Goal: Information Seeking & Learning: Learn about a topic

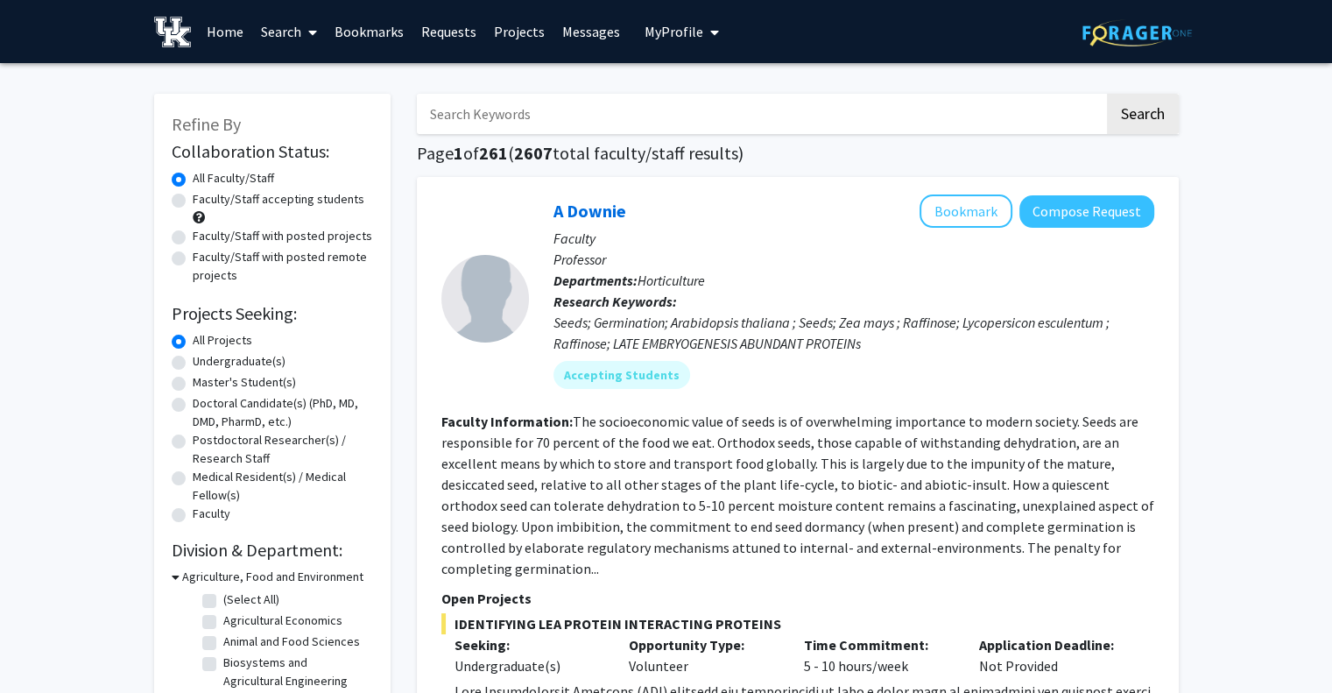
click at [589, 38] on link "Messages" at bounding box center [591, 31] width 75 height 61
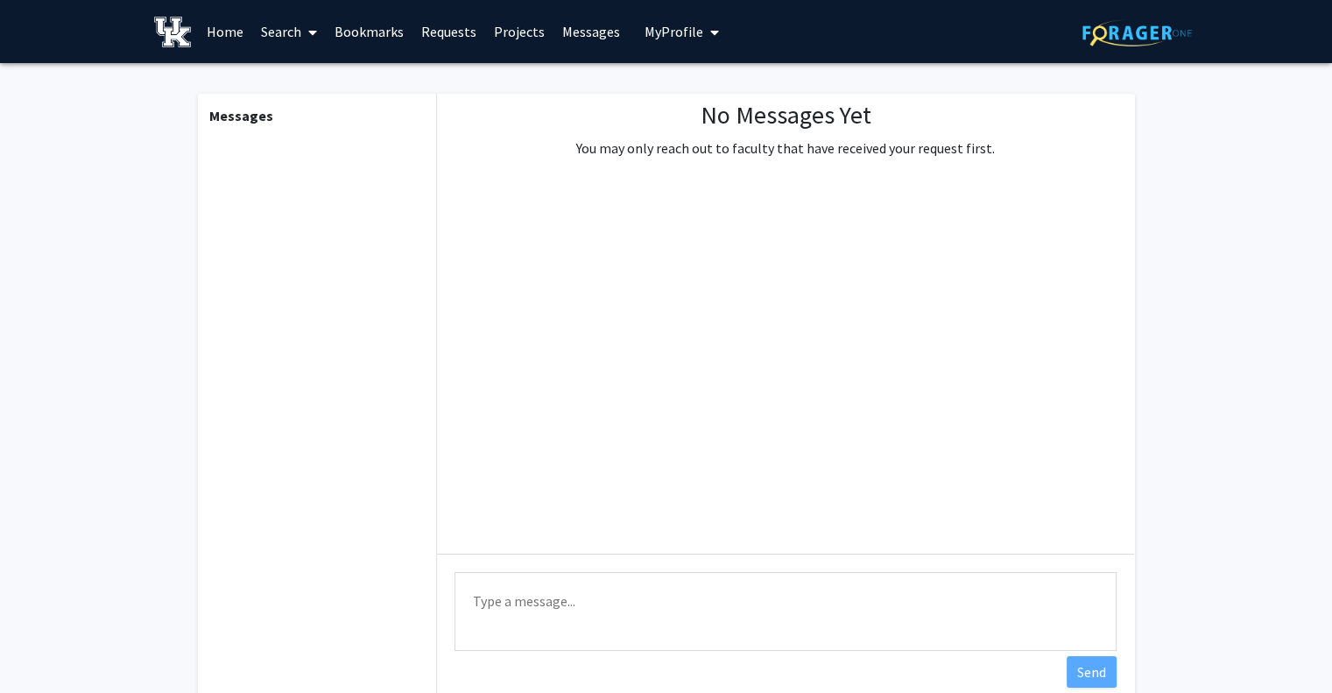
click at [416, 30] on link "Requests" at bounding box center [448, 31] width 73 height 61
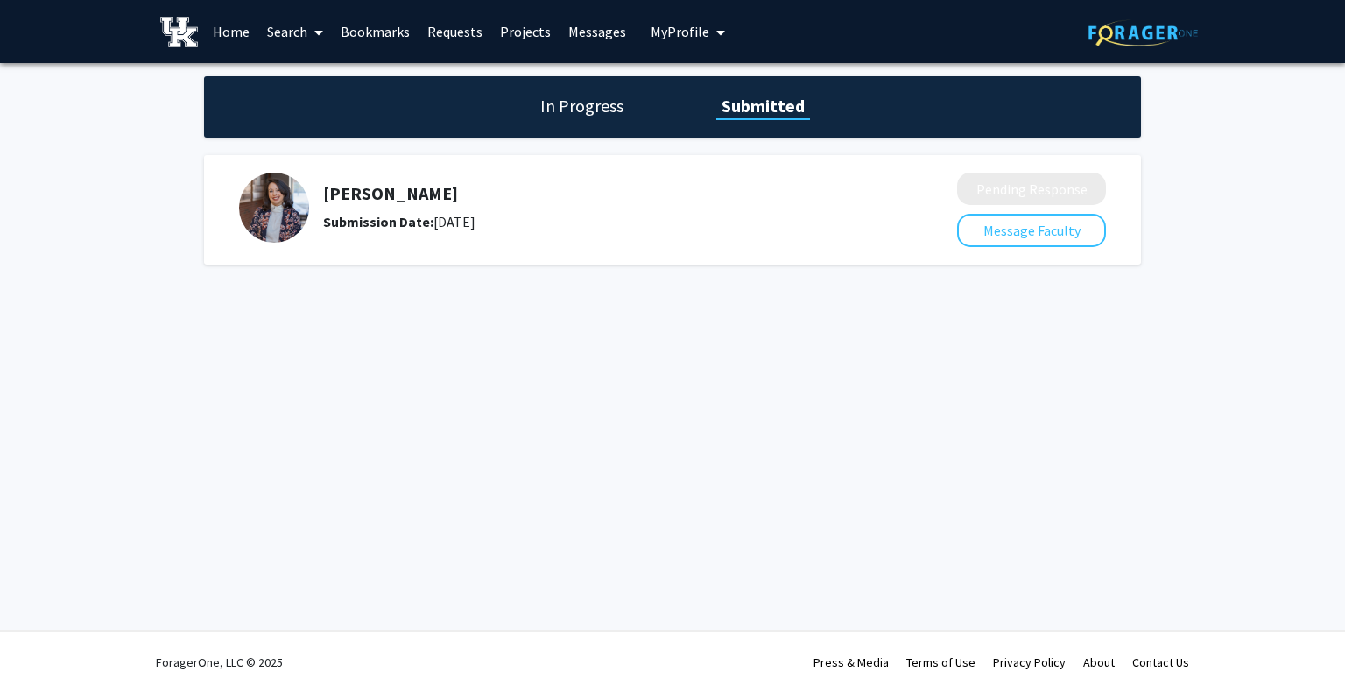
click at [382, 31] on link "Bookmarks" at bounding box center [375, 31] width 87 height 61
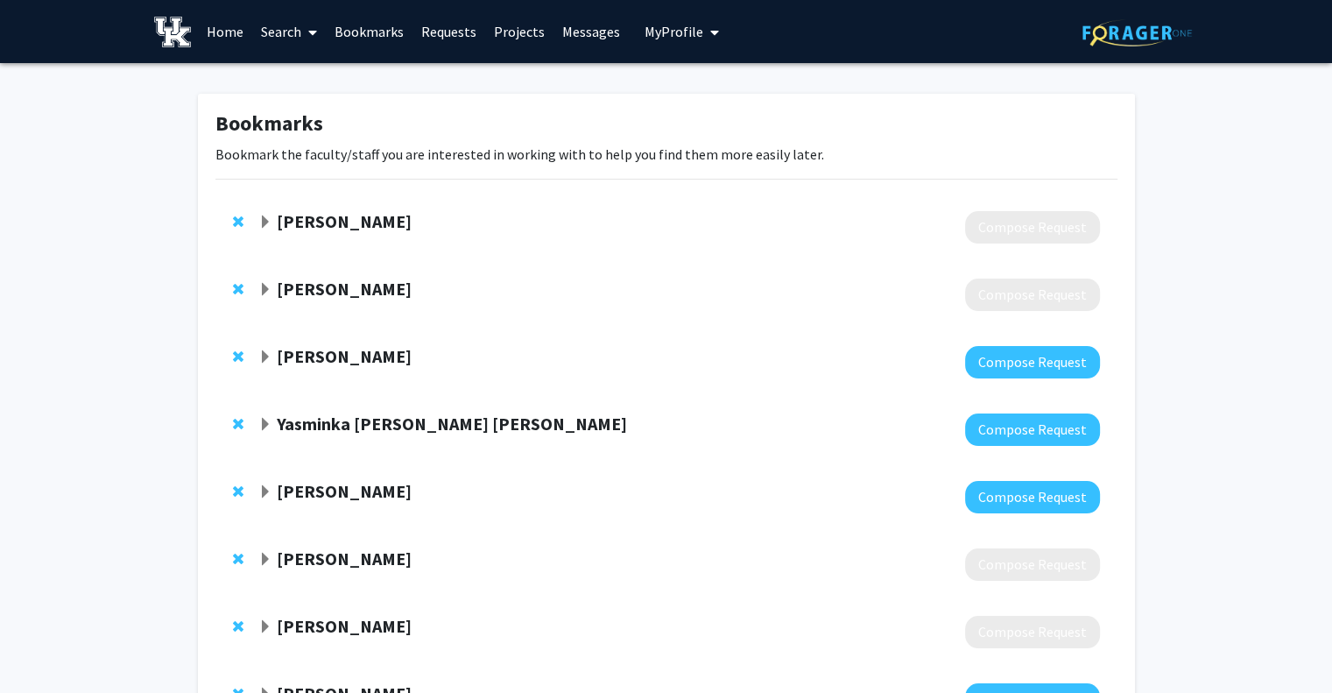
scroll to position [149, 0]
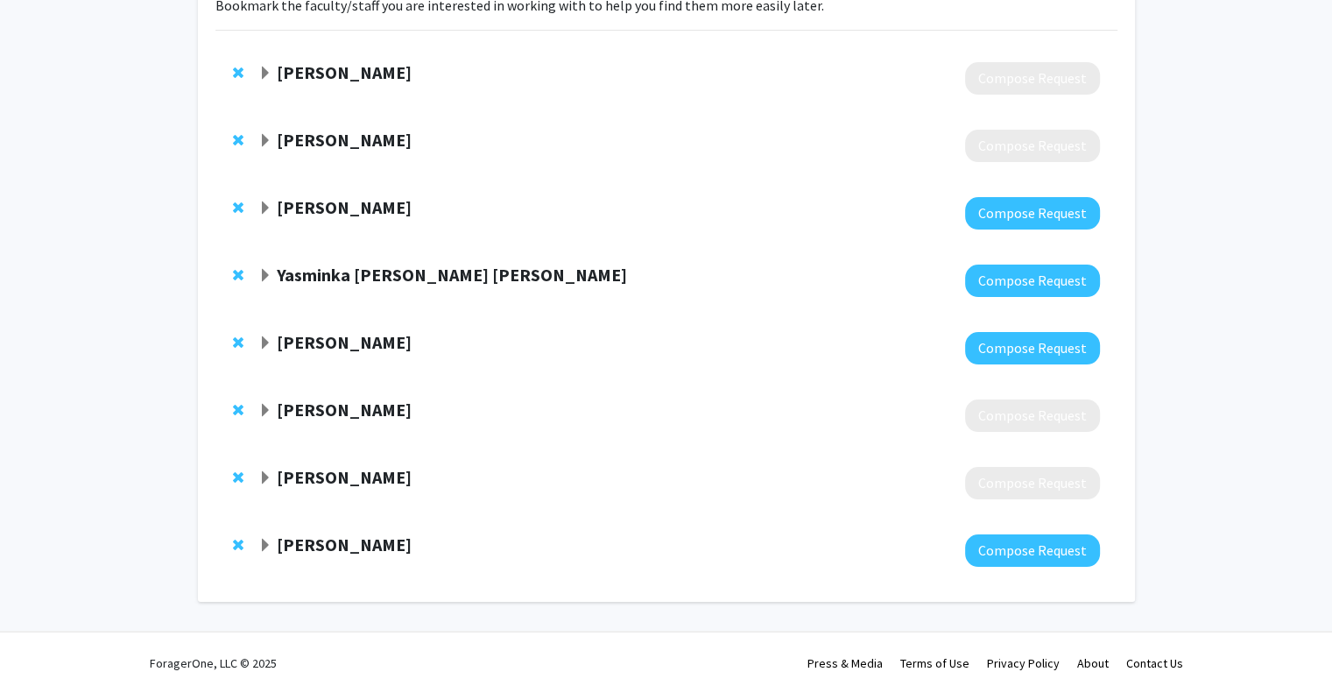
click at [364, 547] on strong "[PERSON_NAME]" at bounding box center [344, 544] width 135 height 22
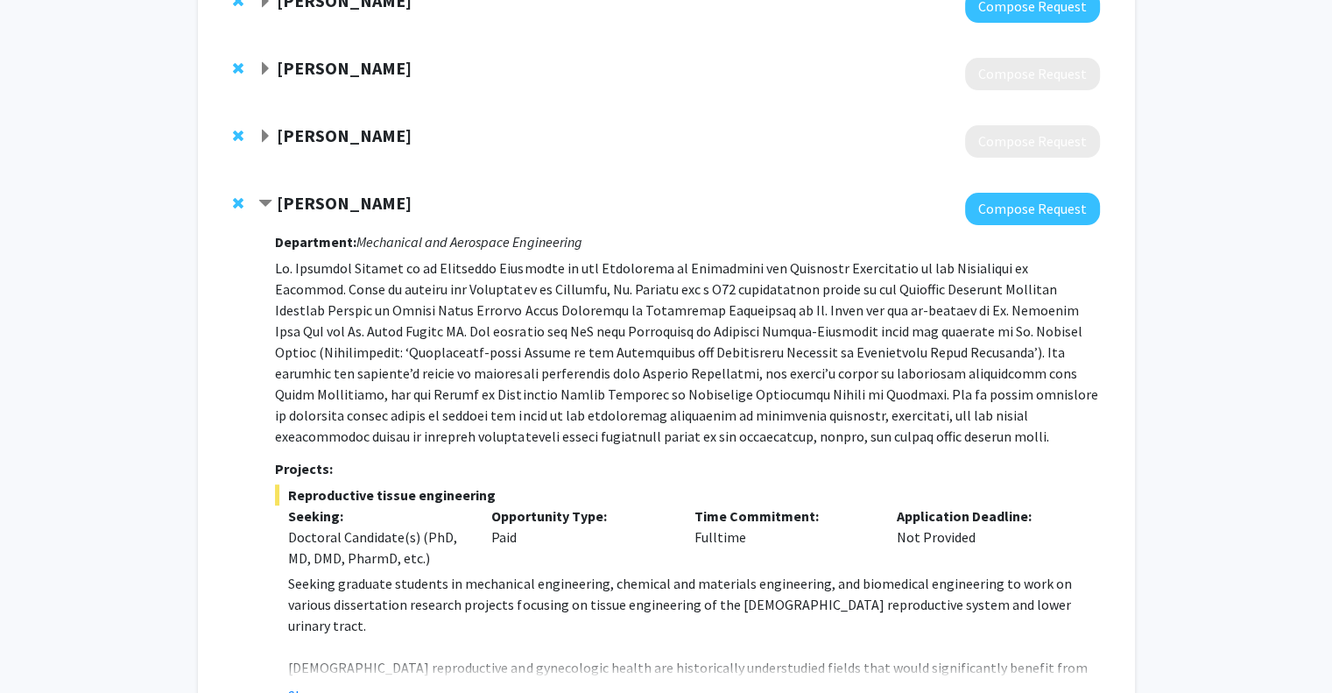
scroll to position [662, 0]
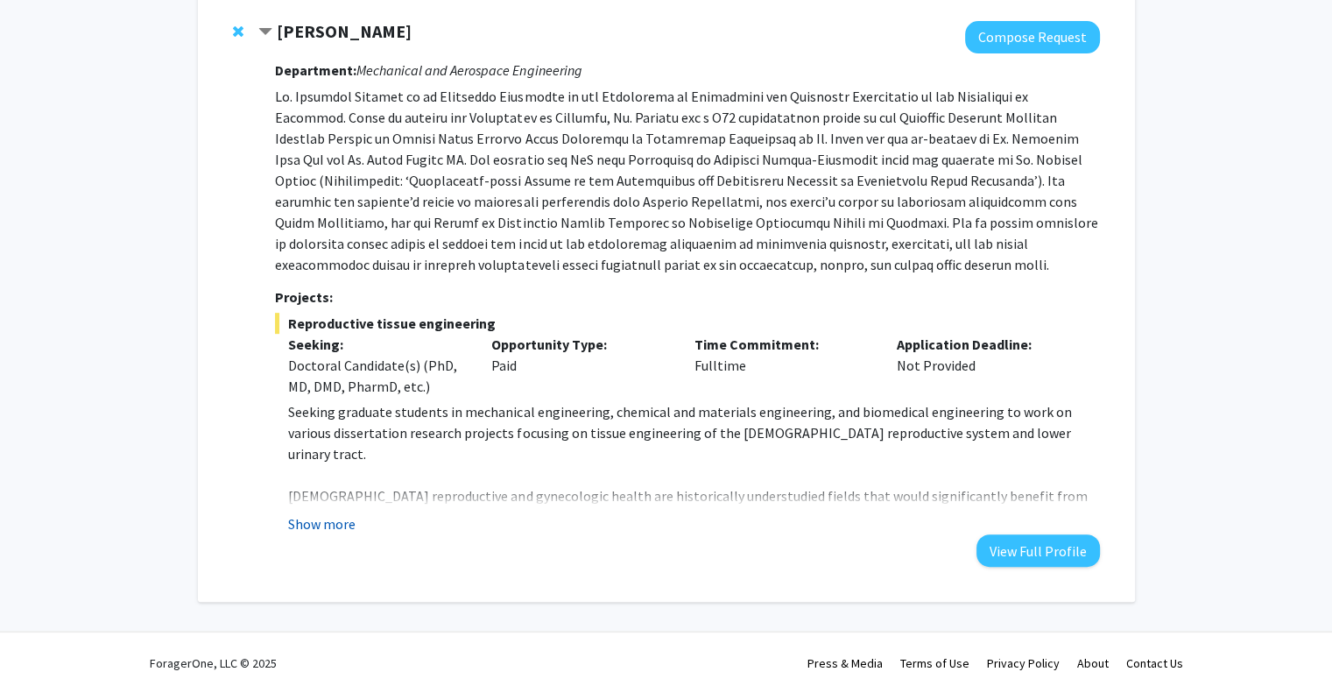
click at [332, 525] on button "Show more" at bounding box center [321, 523] width 67 height 21
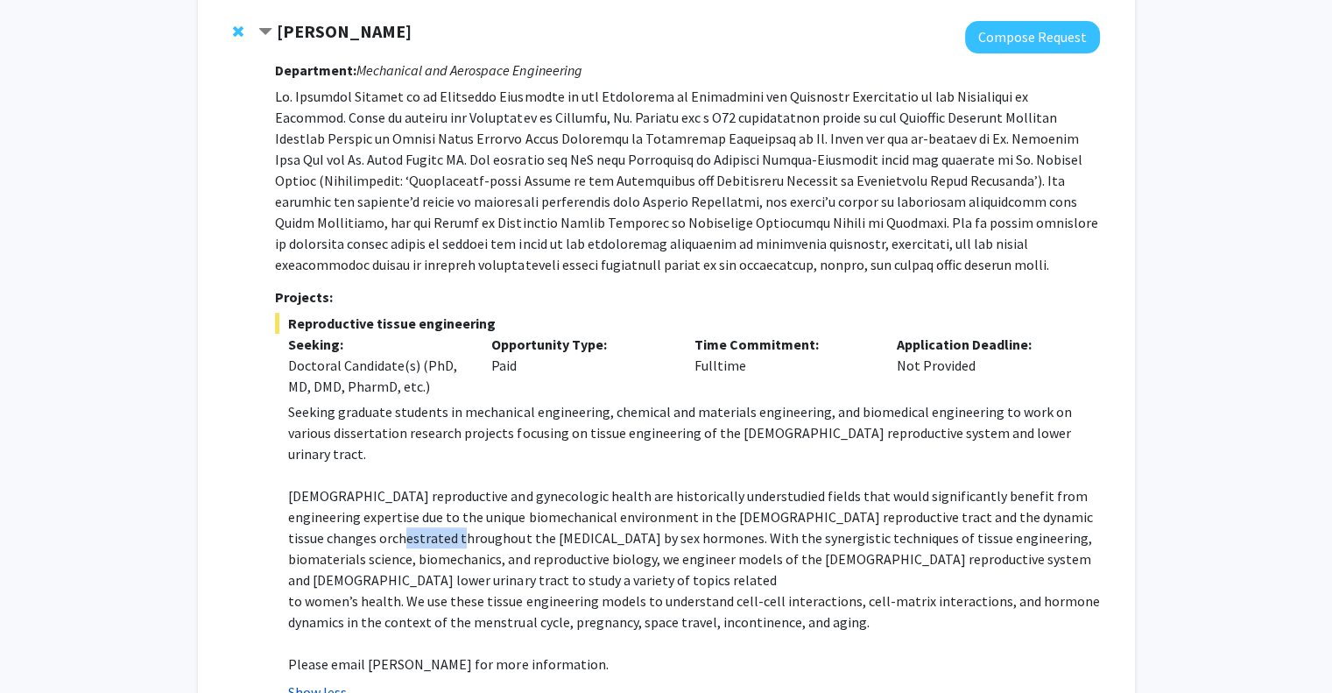
click at [332, 525] on p "[DEMOGRAPHIC_DATA] reproductive and gynecologic health are historically underst…" at bounding box center [693, 537] width 811 height 105
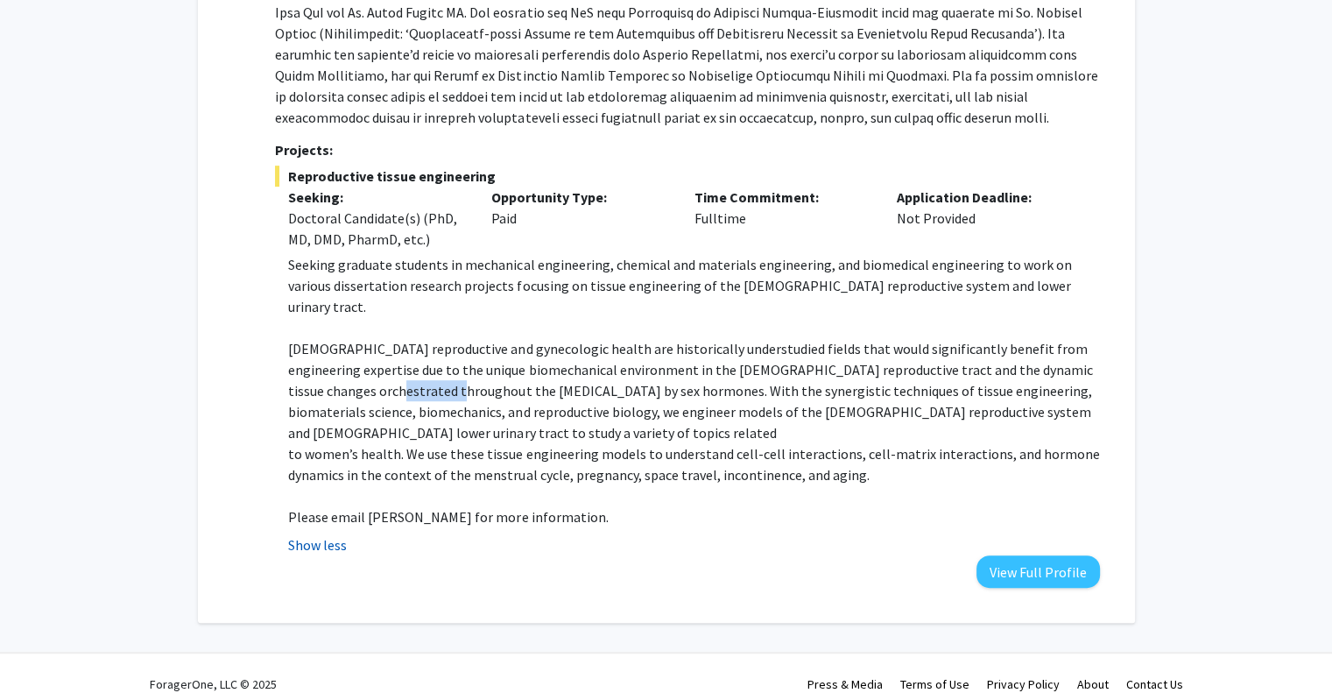
click at [335, 534] on button "Show less" at bounding box center [317, 544] width 59 height 21
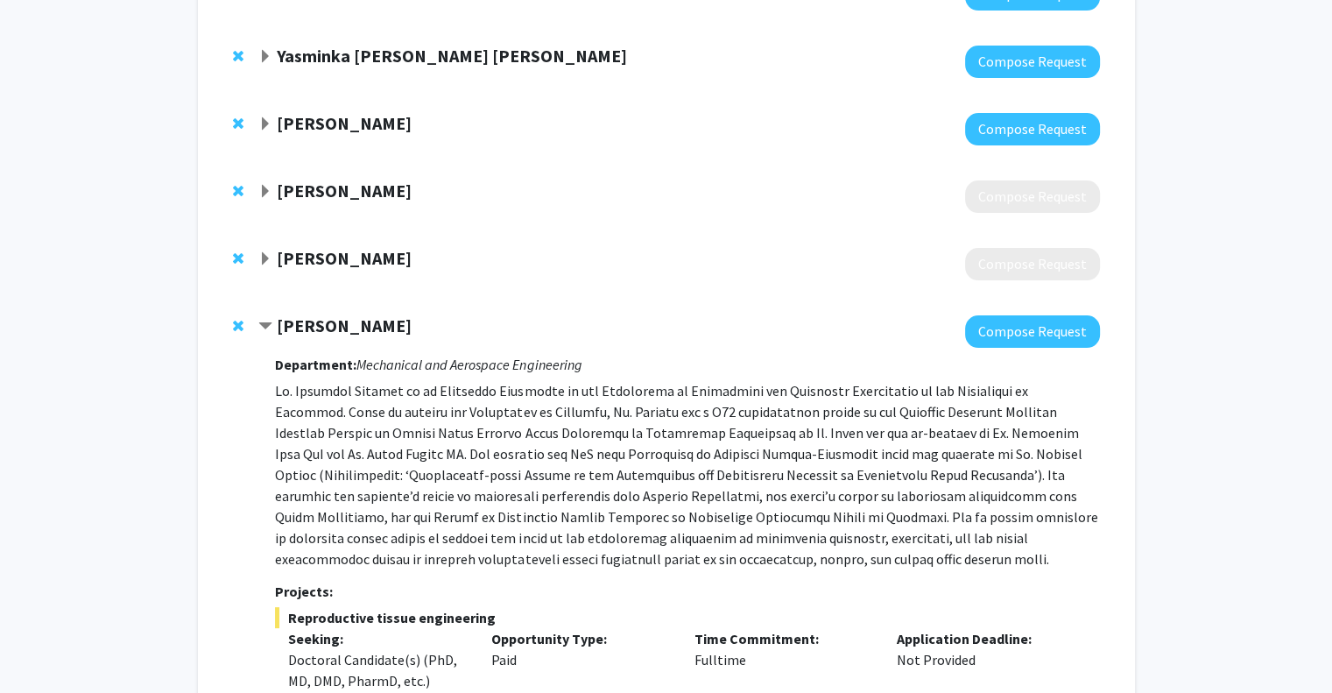
scroll to position [367, 0]
click at [275, 325] on div "[PERSON_NAME]" at bounding box center [447, 327] width 378 height 22
click at [266, 325] on span "Contract Samantha Zambuto Bookmark" at bounding box center [265, 328] width 14 height 14
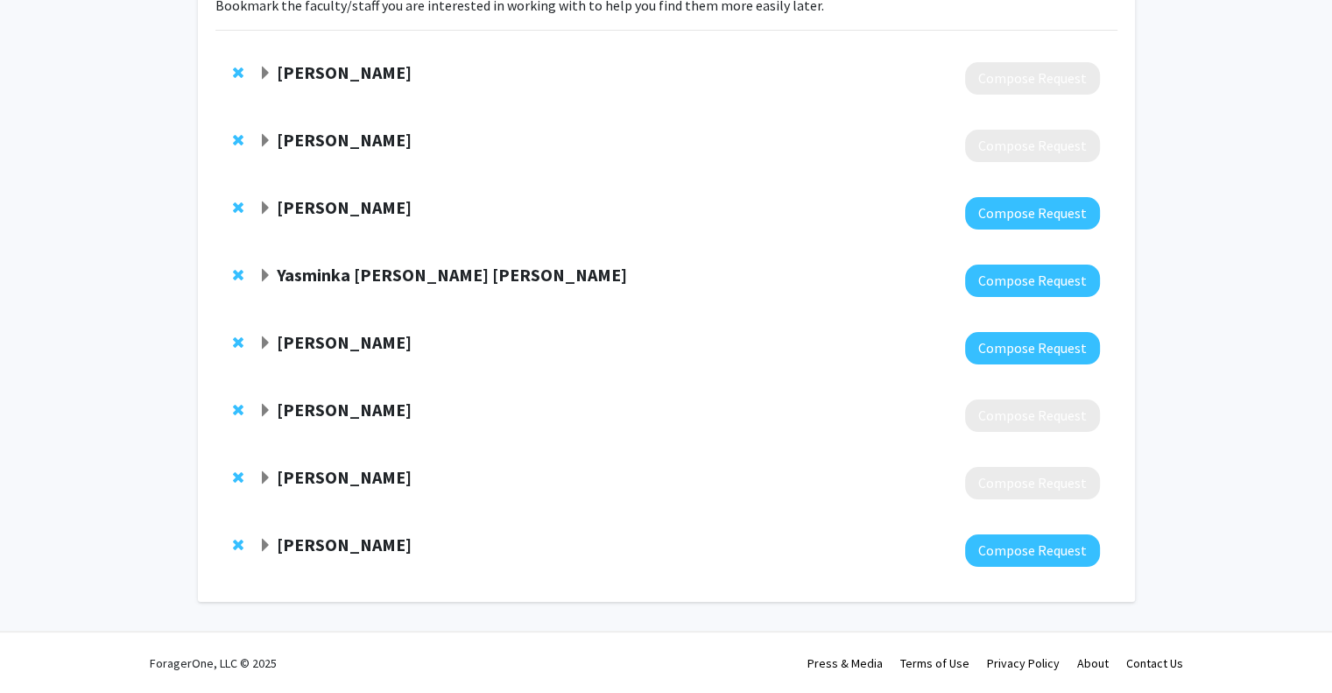
click at [272, 472] on div "[PERSON_NAME]" at bounding box center [447, 478] width 378 height 22
click at [263, 480] on span "Expand John Gensel Bookmark" at bounding box center [265, 478] width 14 height 14
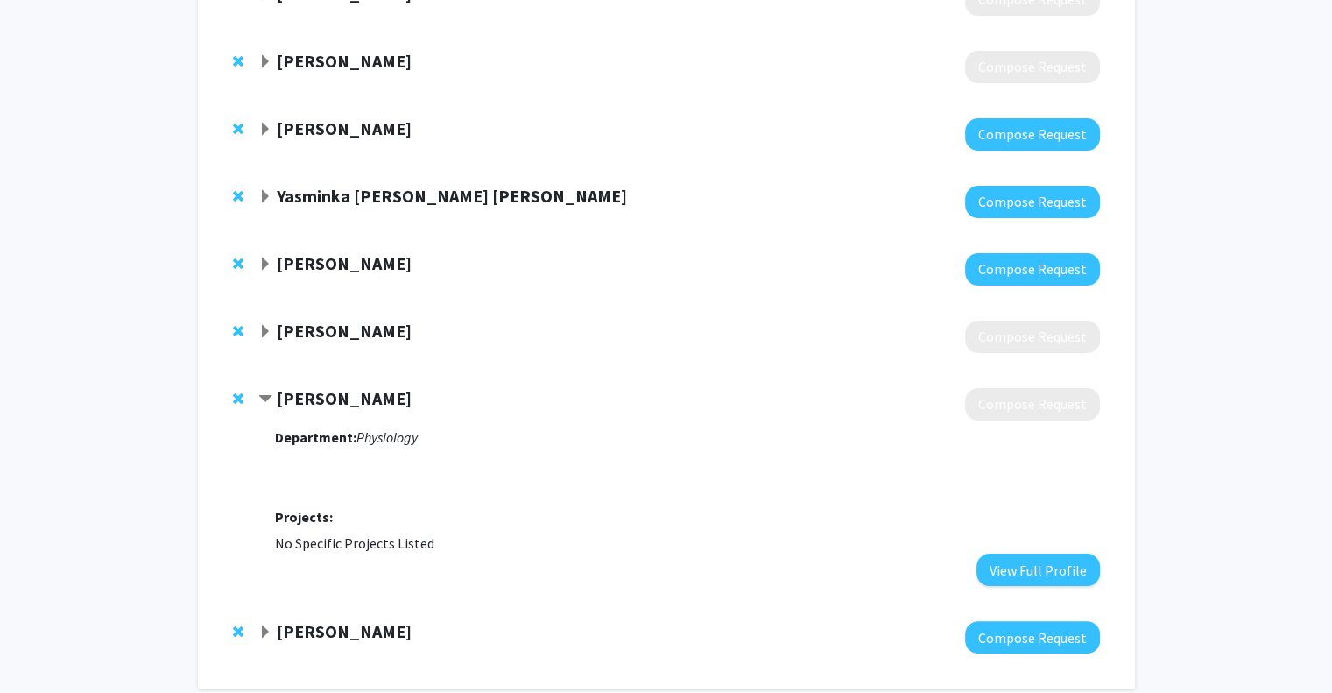
scroll to position [315, 0]
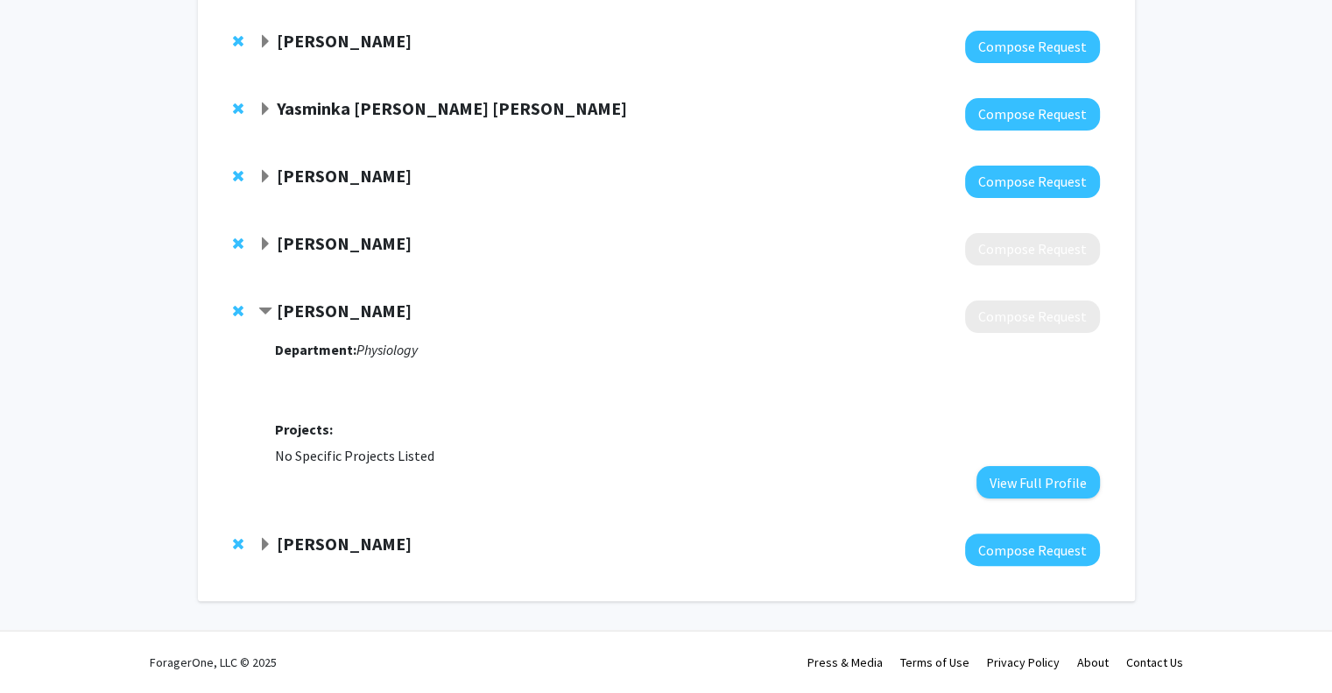
click at [266, 305] on span "Contract John Gensel Bookmark" at bounding box center [265, 312] width 14 height 14
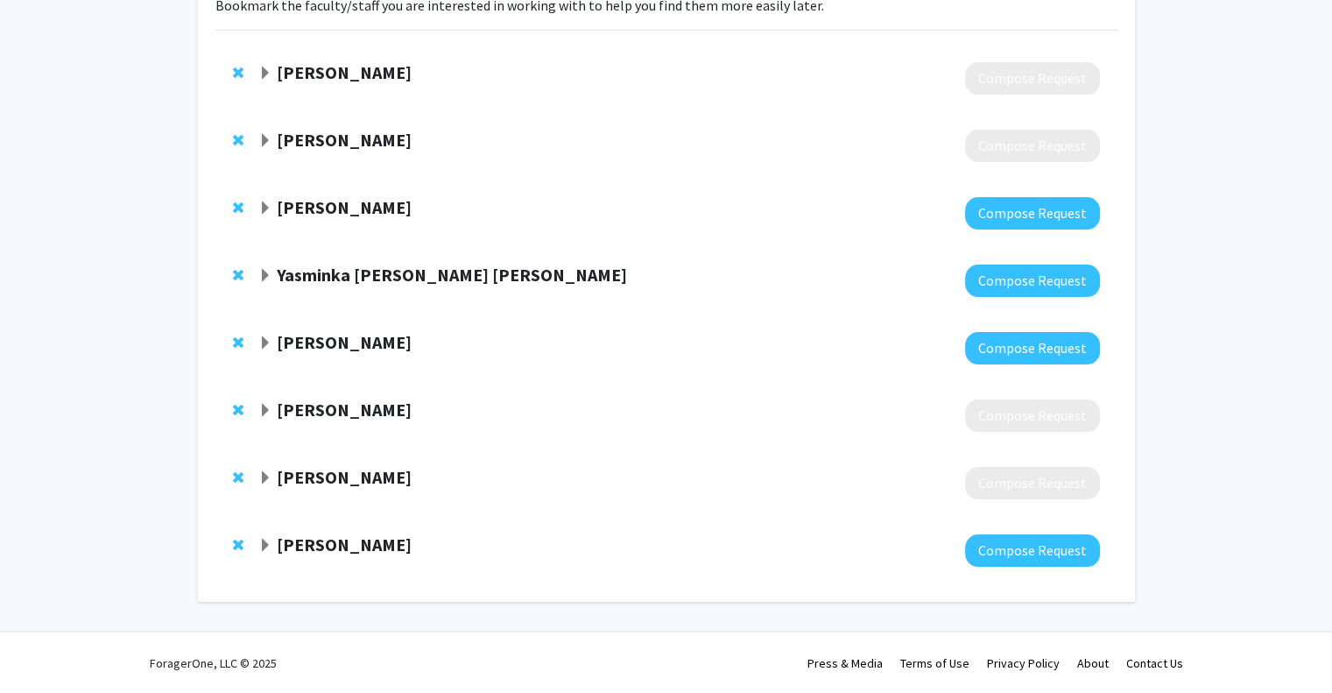
click at [266, 404] on span "Expand Kathleen O'Connor Bookmark" at bounding box center [265, 411] width 14 height 14
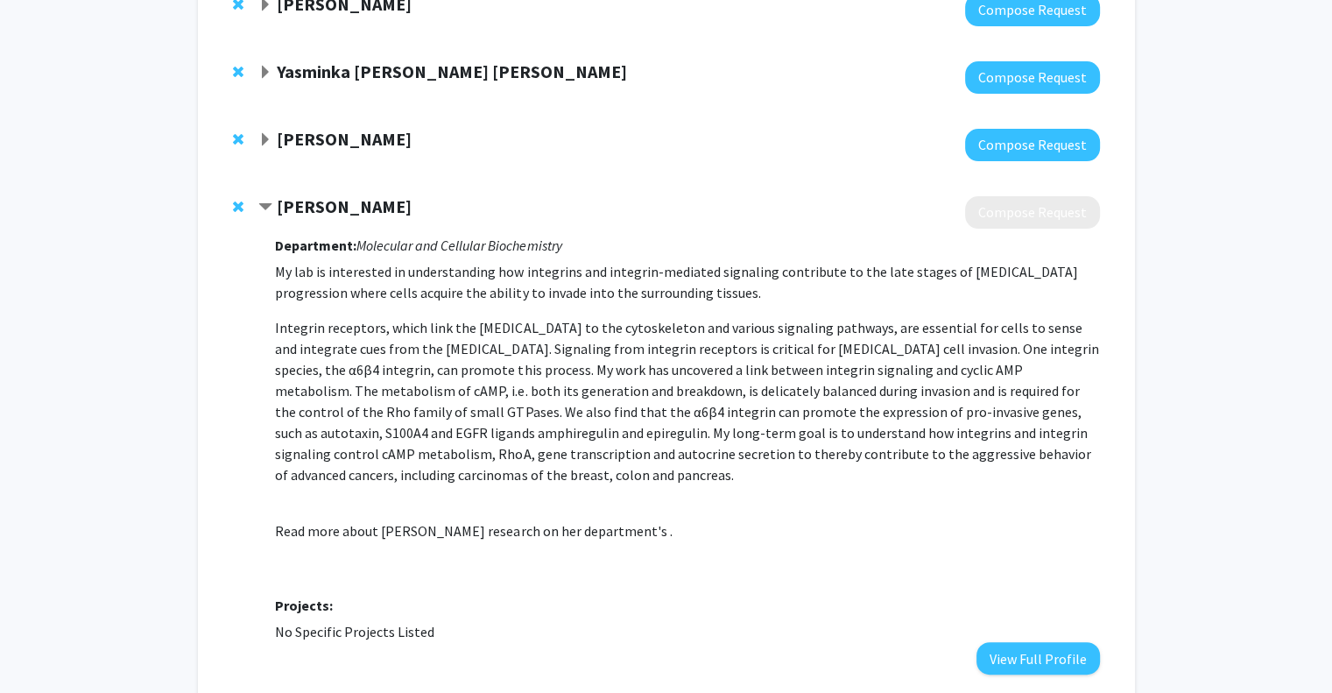
scroll to position [351, 0]
click at [267, 136] on span "Expand Tianyan Gao Bookmark" at bounding box center [265, 141] width 14 height 14
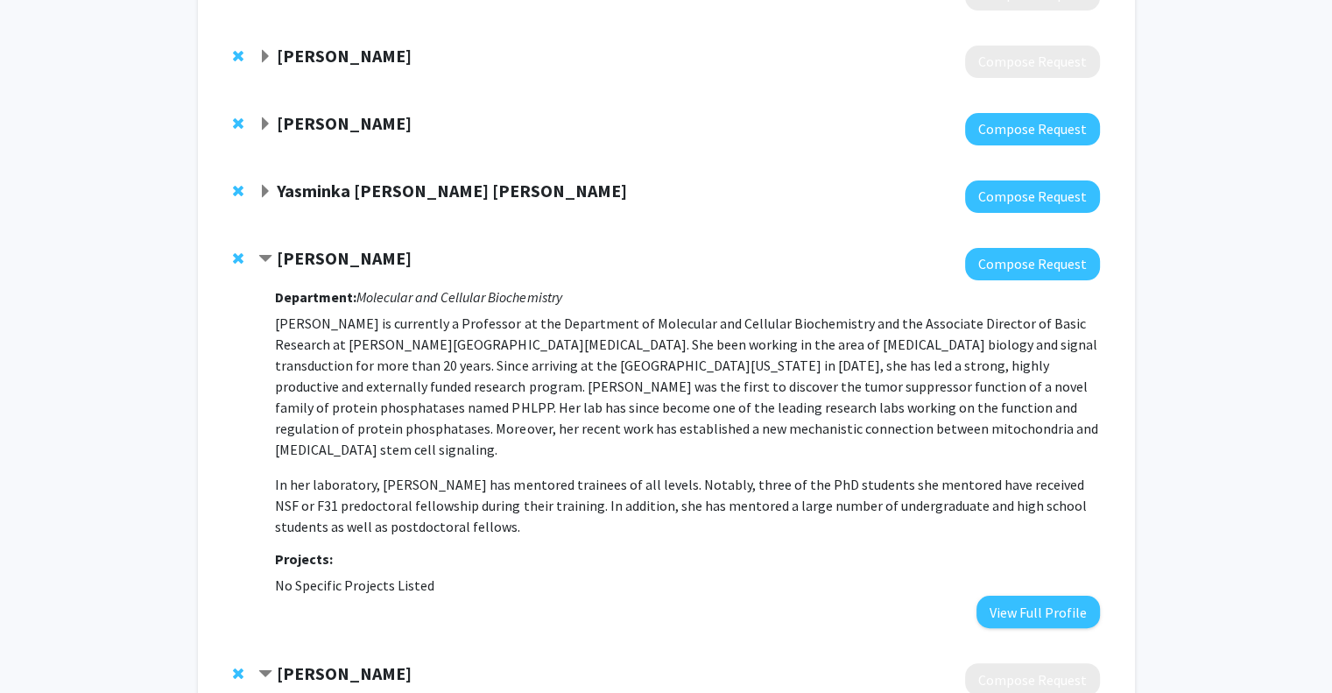
scroll to position [232, 0]
click at [264, 190] on span "Expand Yasminka Jakubek Swartzlander Bookmark" at bounding box center [265, 193] width 14 height 14
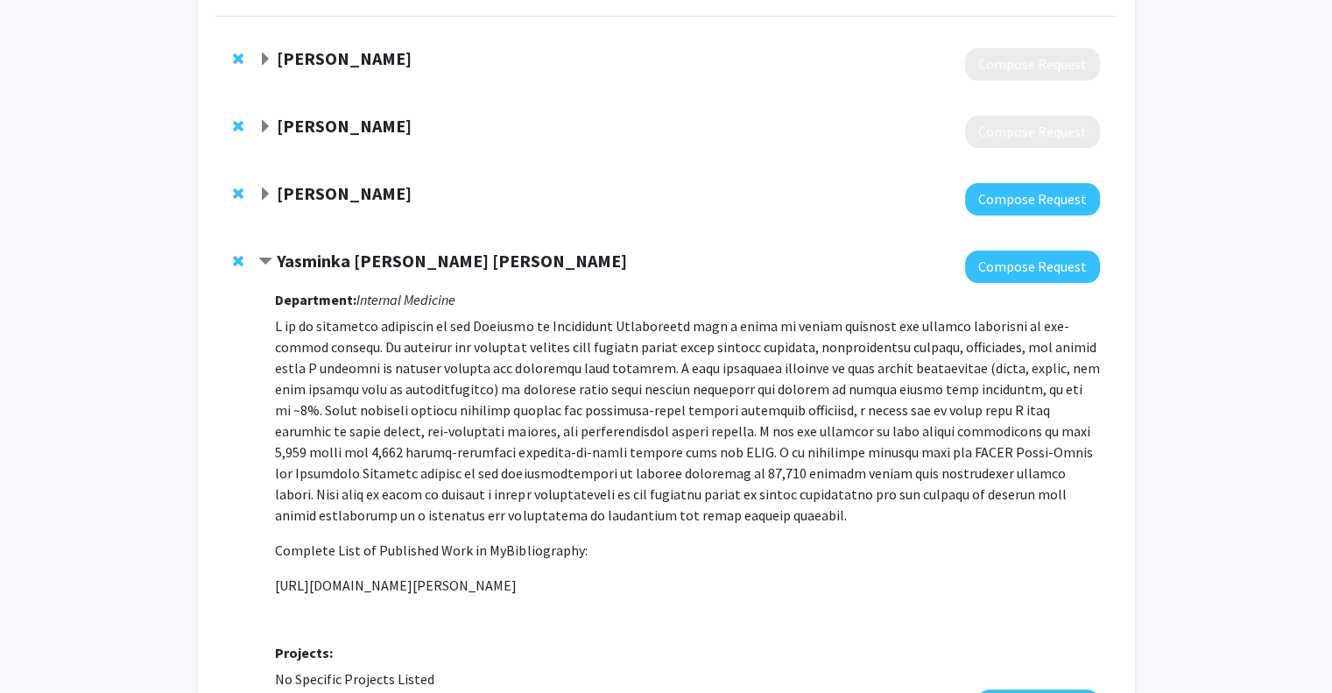
scroll to position [162, 0]
click at [265, 188] on span "Expand Caroline Geisler Bookmark" at bounding box center [265, 195] width 14 height 14
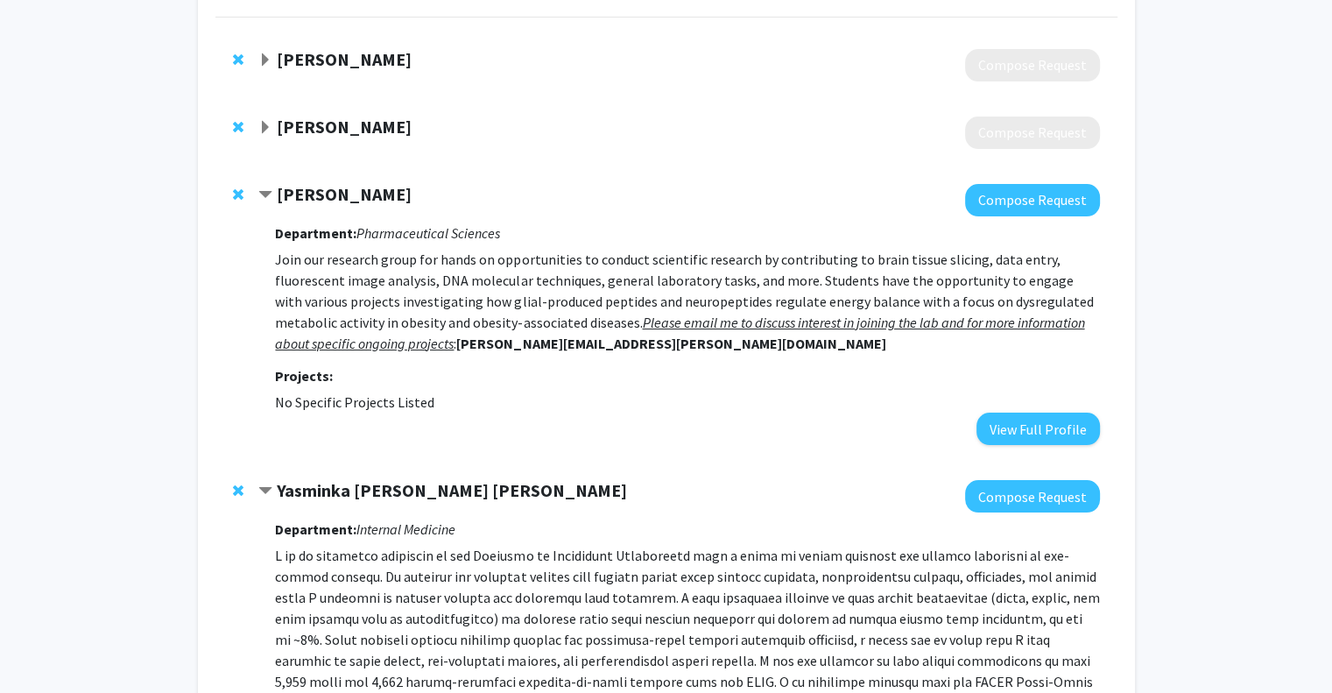
click at [266, 124] on span "Expand Guigen Zhang Bookmark" at bounding box center [265, 128] width 14 height 14
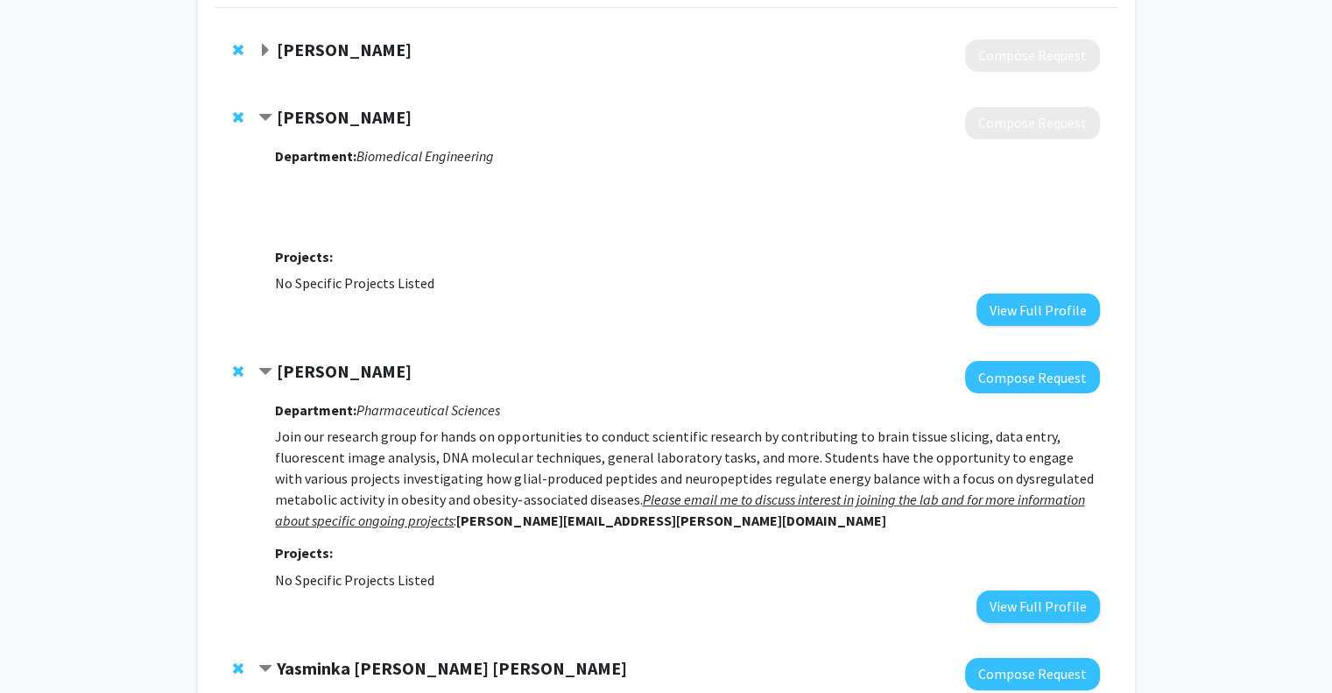
scroll to position [174, 0]
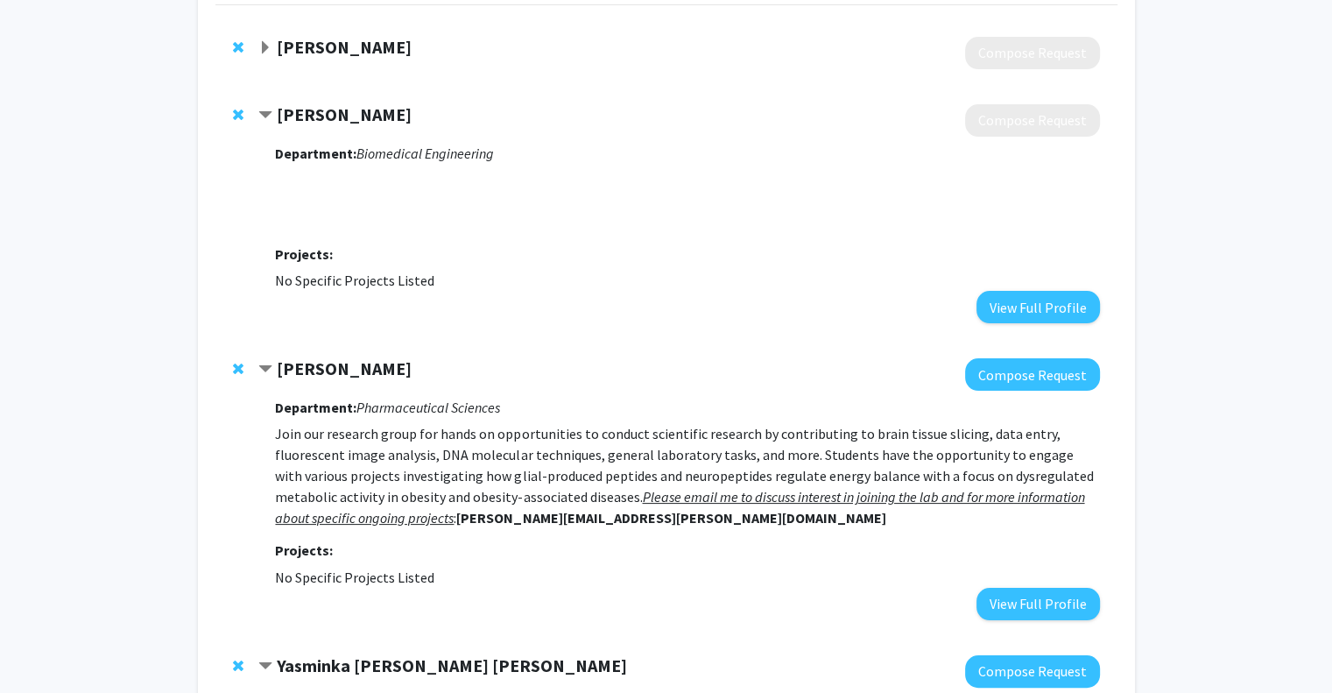
click at [238, 104] on div at bounding box center [242, 114] width 18 height 21
click at [236, 111] on span "Remove Guigen Zhang from bookmarks" at bounding box center [238, 115] width 11 height 14
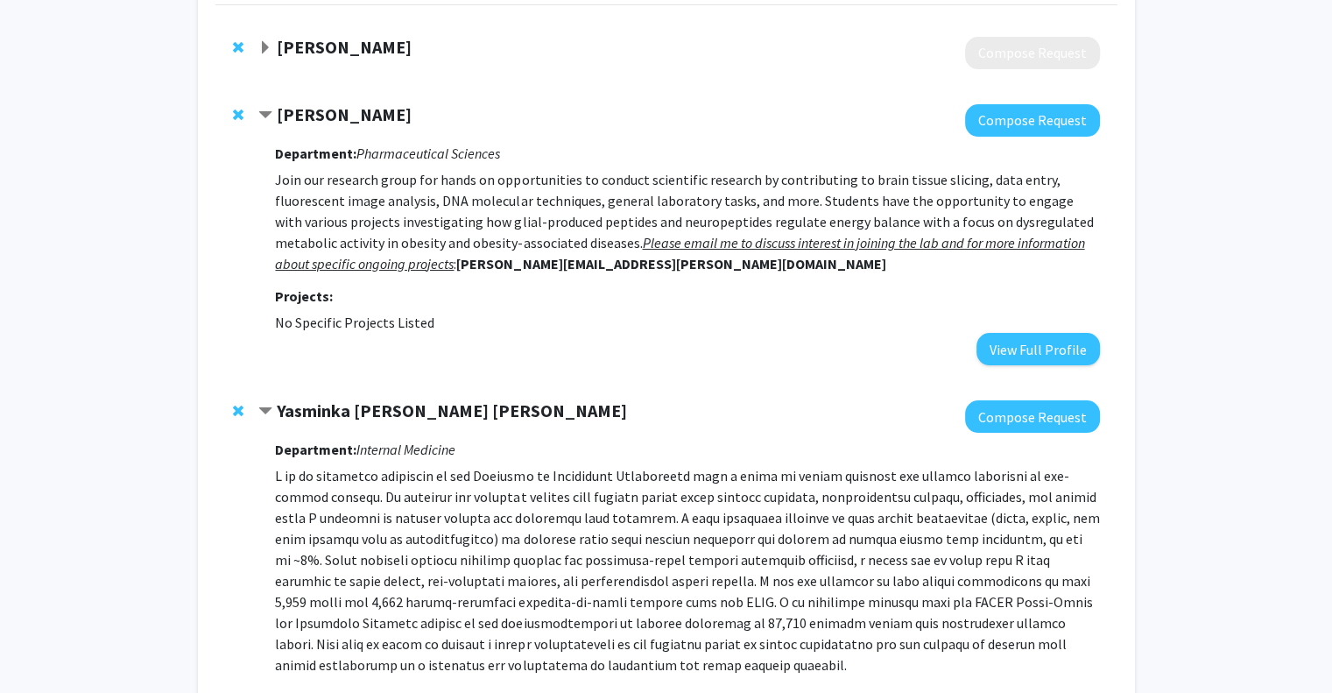
click at [263, 42] on span "Expand Bradley Berron Bookmark" at bounding box center [265, 48] width 14 height 14
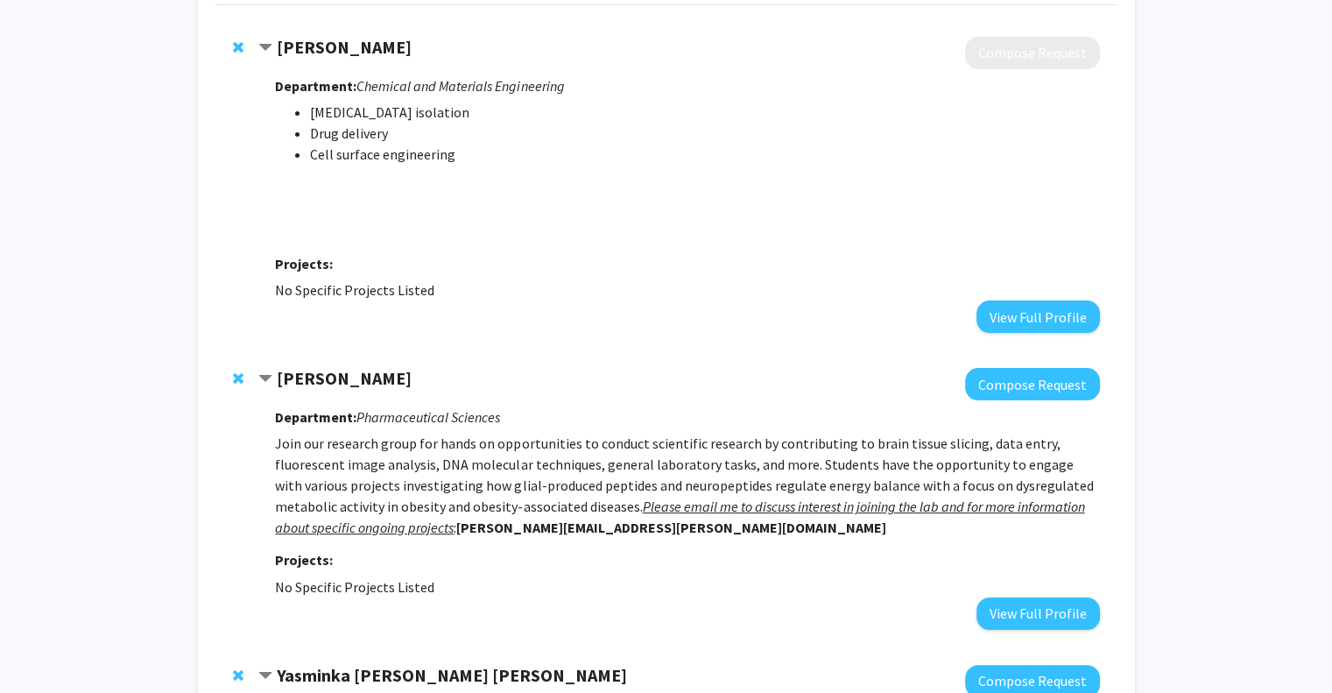
click at [347, 45] on strong "[PERSON_NAME]" at bounding box center [344, 47] width 135 height 22
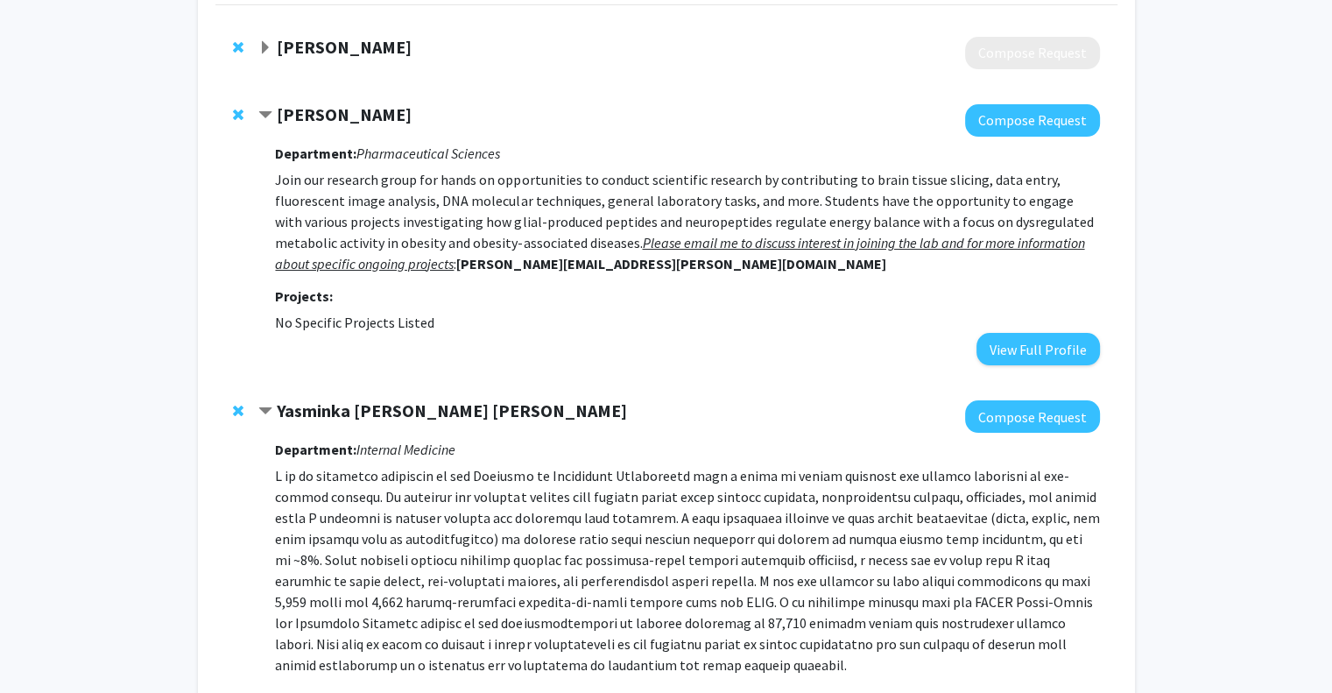
click at [347, 45] on strong "[PERSON_NAME]" at bounding box center [344, 47] width 135 height 22
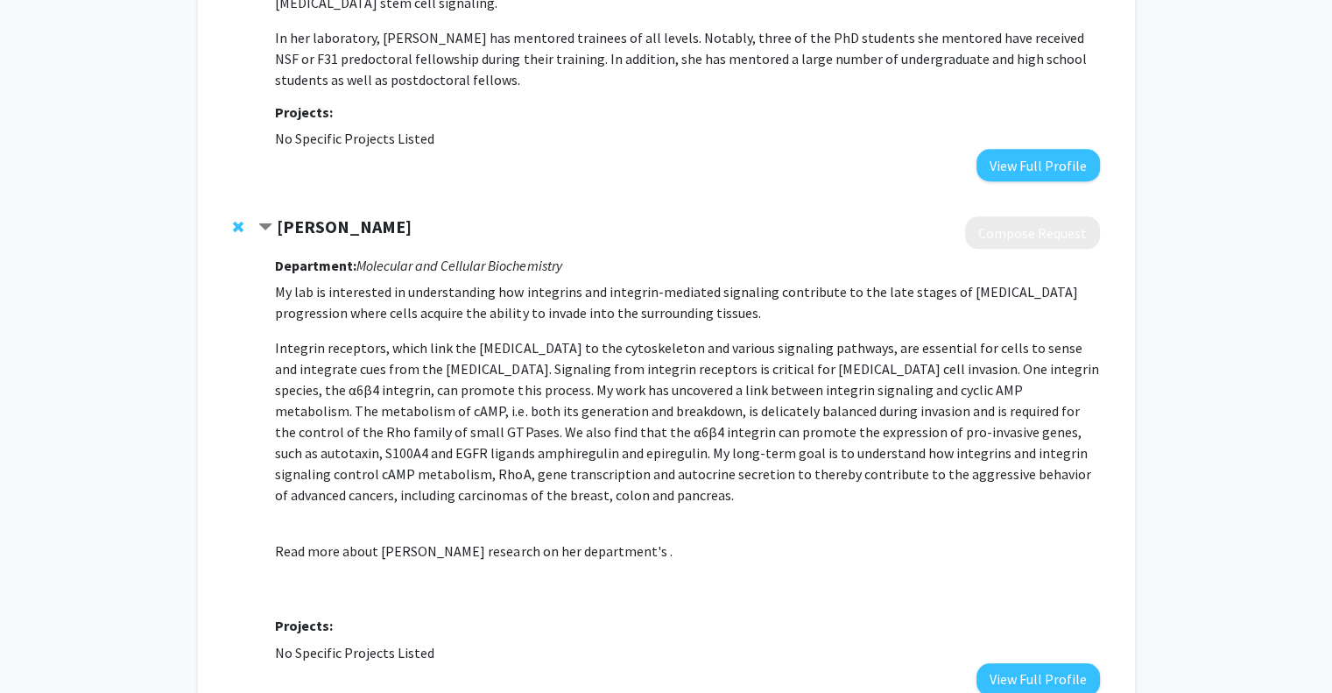
scroll to position [1787, 0]
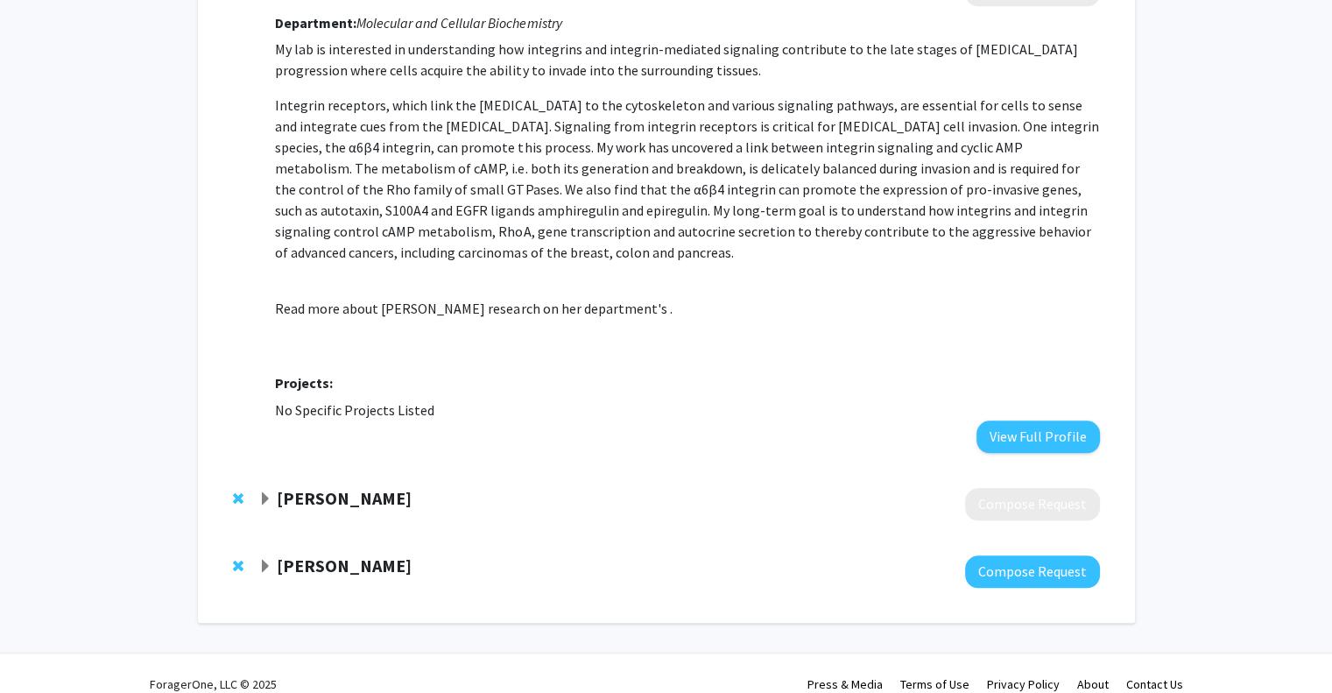
click at [259, 492] on span "Expand John Gensel Bookmark" at bounding box center [265, 499] width 14 height 14
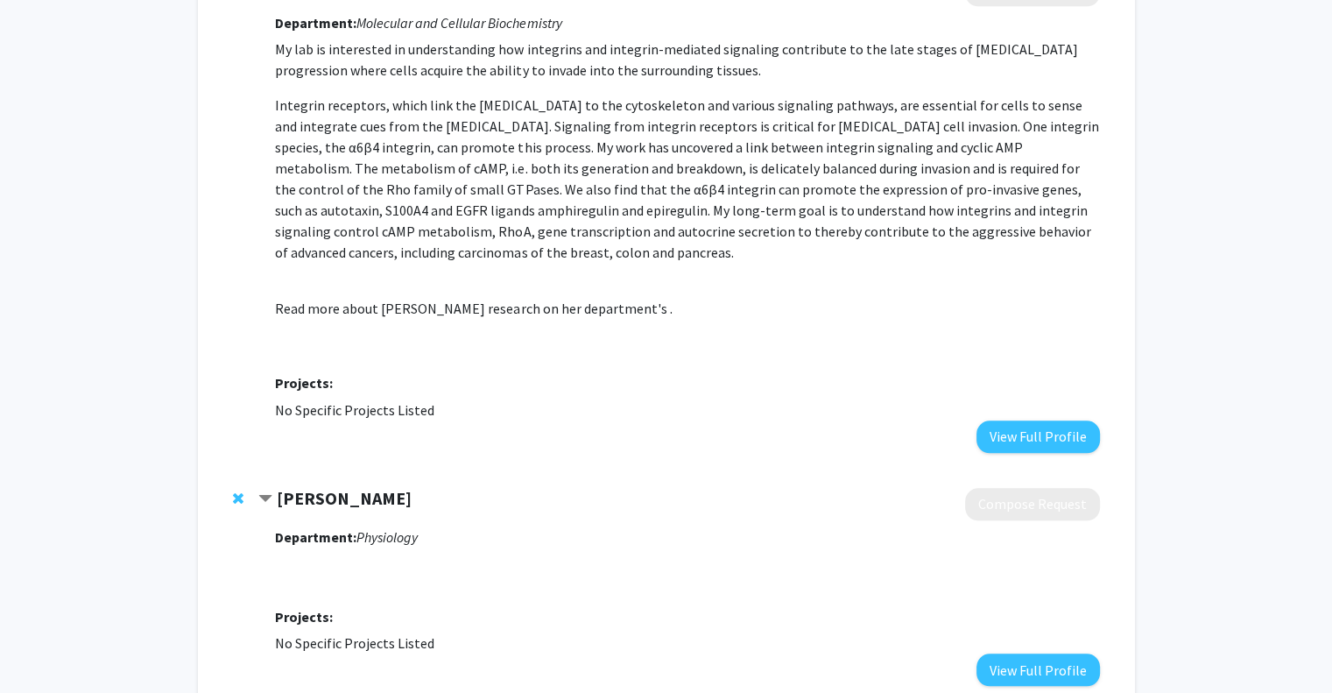
scroll to position [1952, 0]
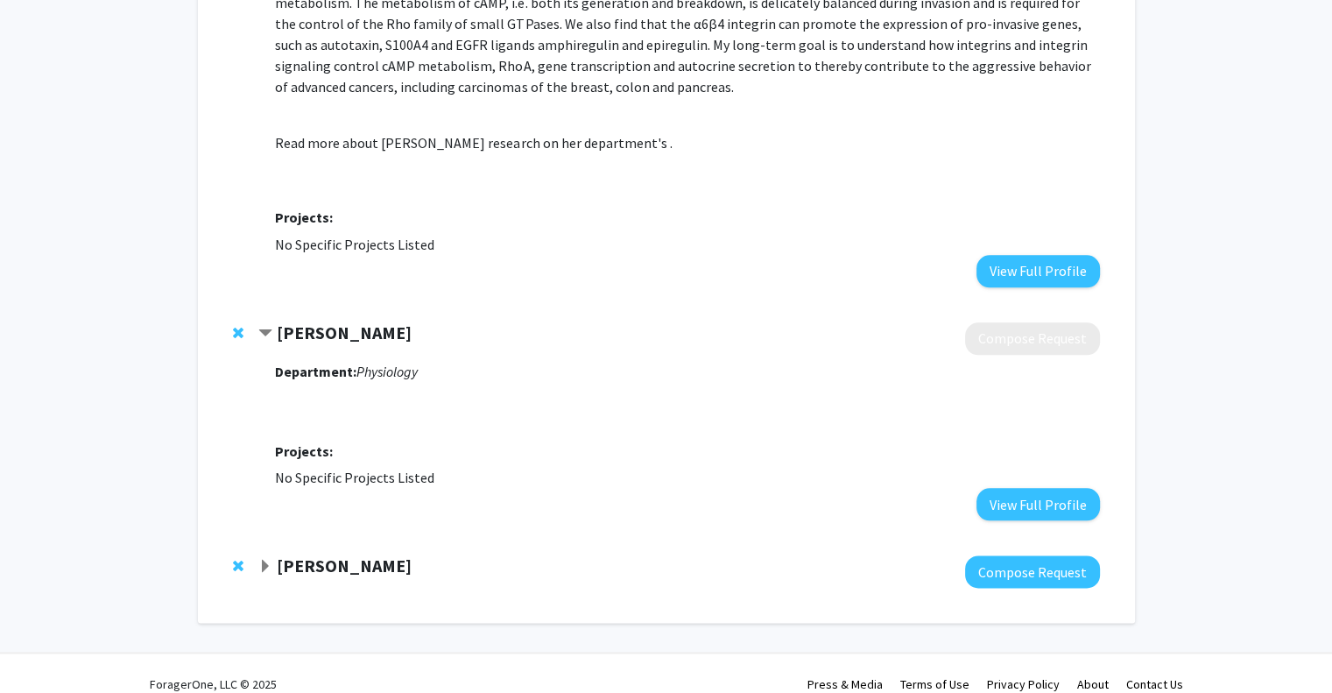
click at [266, 560] on span "Expand Samantha Zambuto Bookmark" at bounding box center [265, 567] width 14 height 14
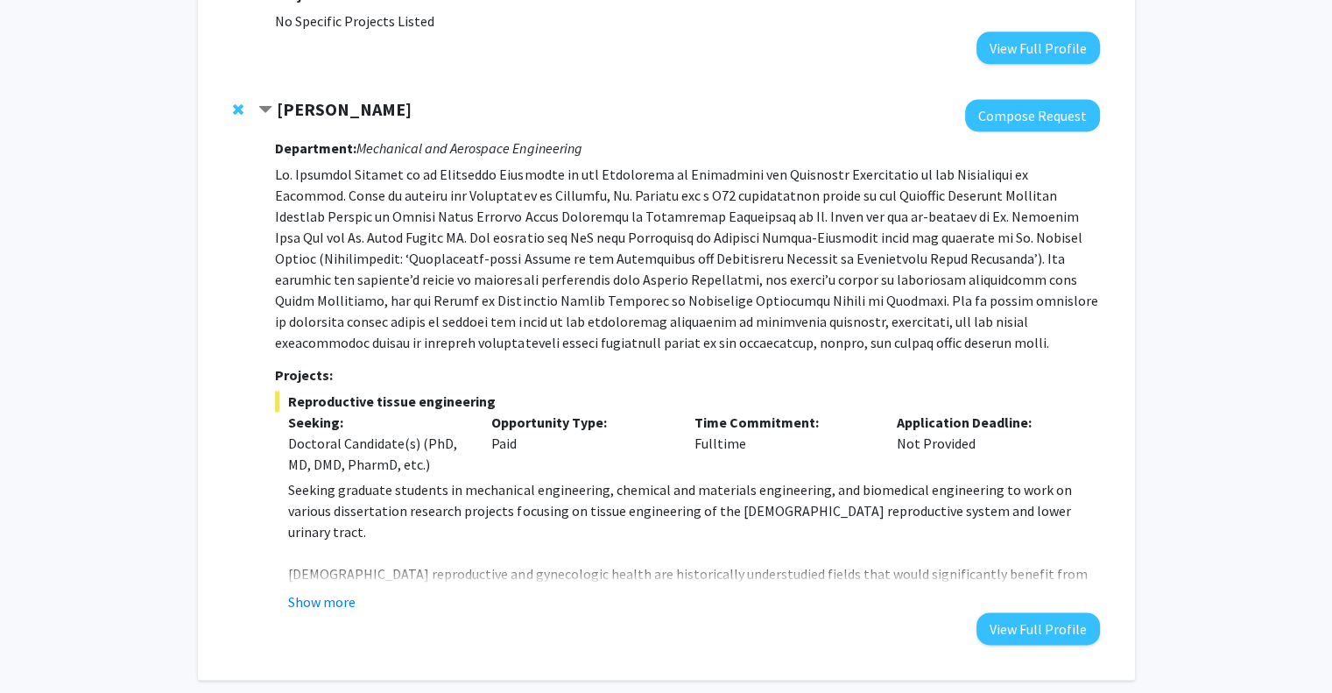
scroll to position [2466, 0]
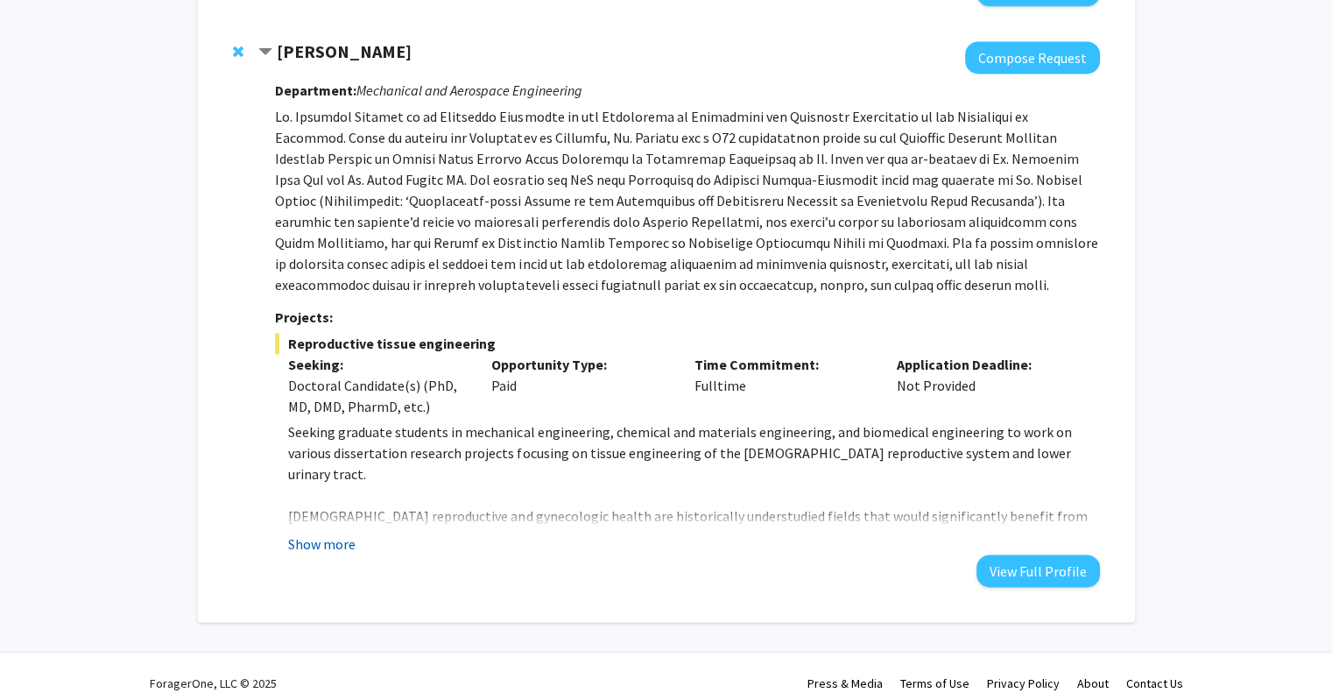
click at [317, 533] on button "Show more" at bounding box center [321, 543] width 67 height 21
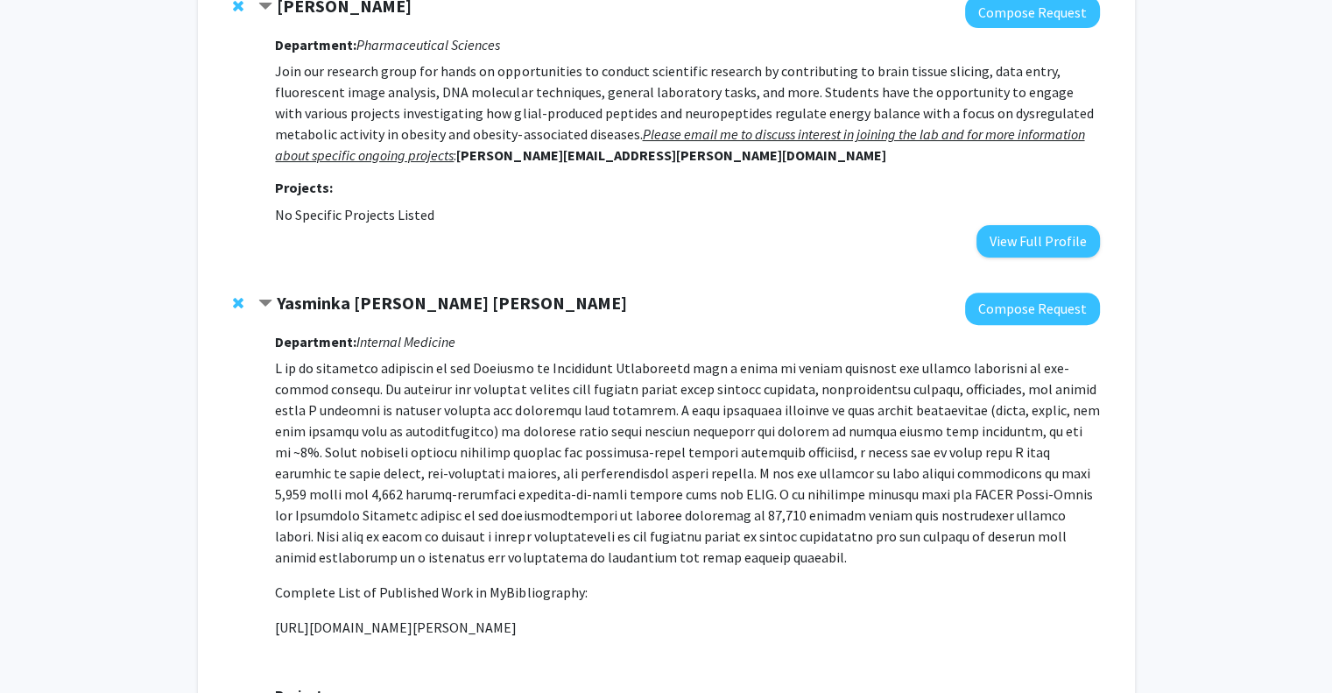
scroll to position [0, 0]
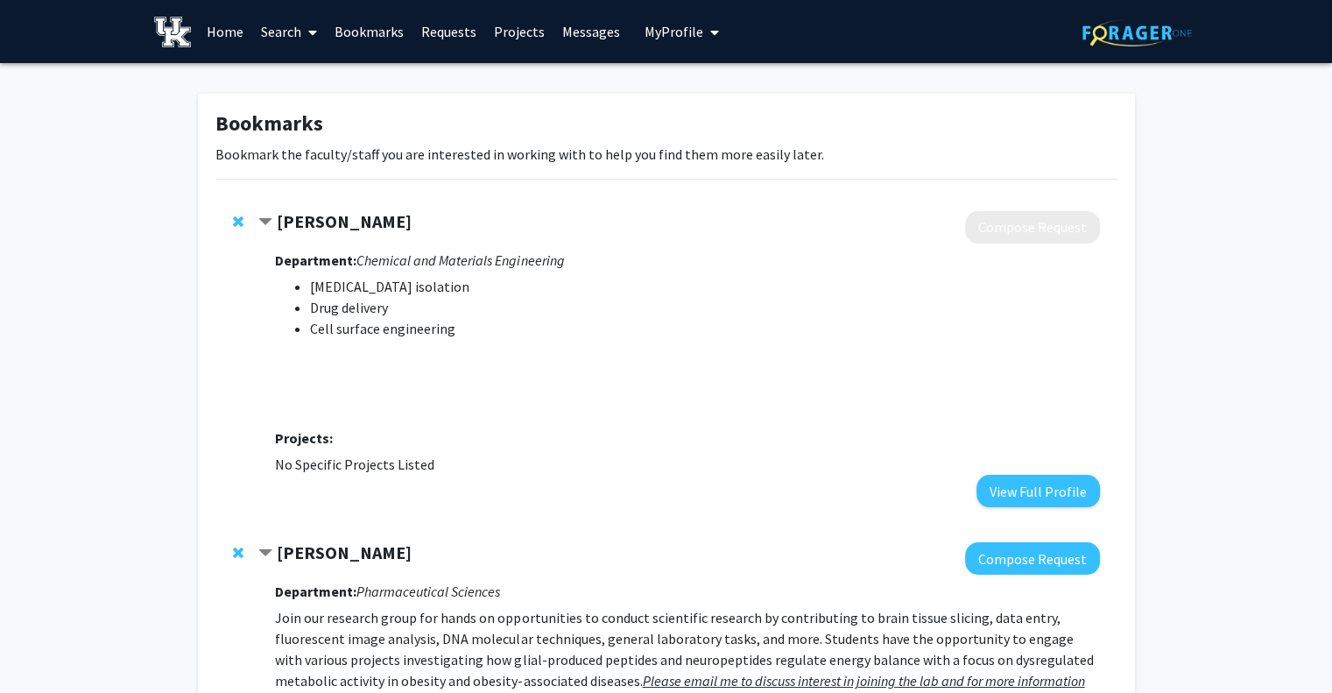
click at [388, 34] on link "Bookmarks" at bounding box center [369, 31] width 87 height 61
click at [294, 25] on link "Search" at bounding box center [289, 31] width 74 height 61
click at [321, 70] on span "Faculty/Staff" at bounding box center [316, 80] width 129 height 35
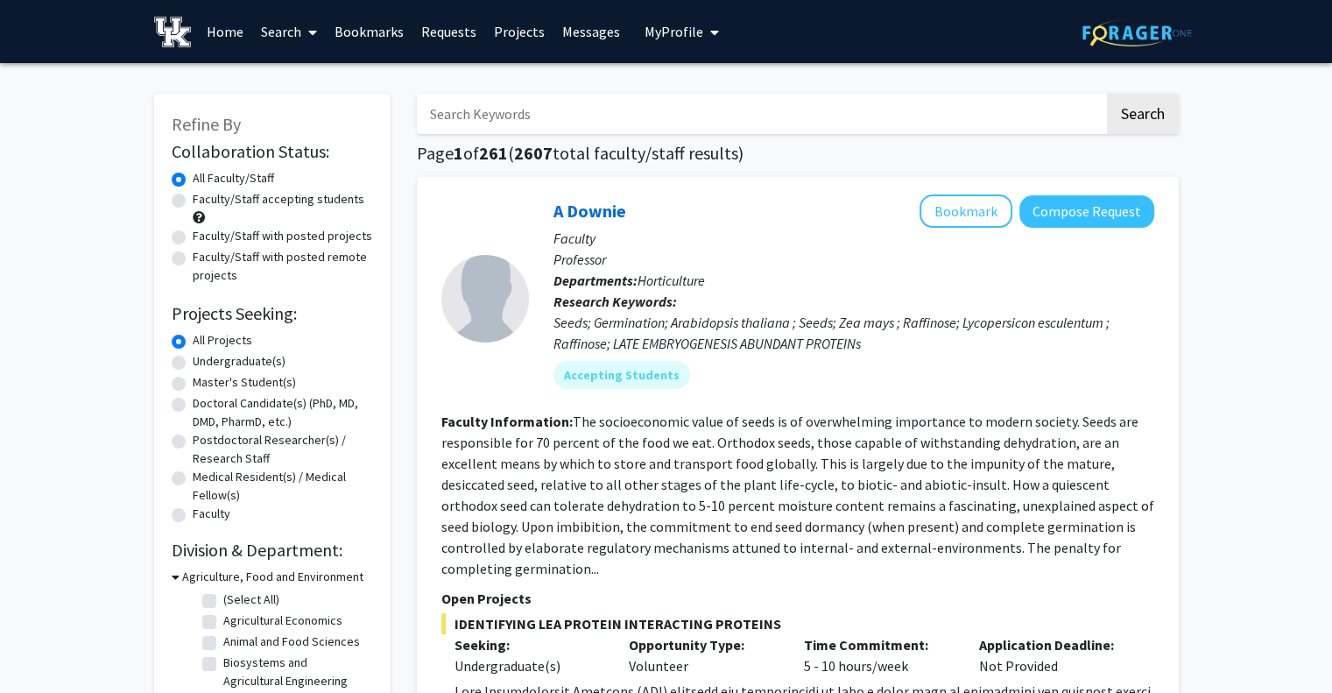
click at [516, 123] on input "Search Keywords" at bounding box center [760, 114] width 687 height 40
type input "tissue engineering"
click at [1154, 112] on button "Search" at bounding box center [1143, 114] width 72 height 40
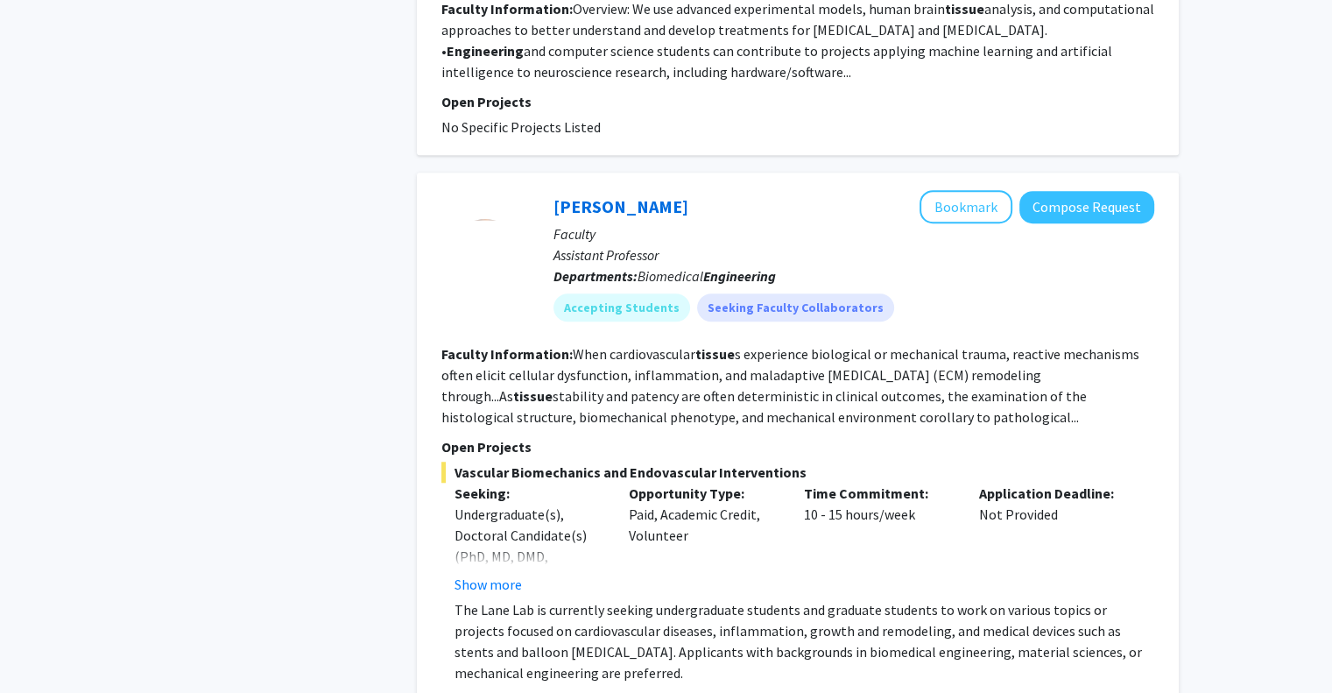
scroll to position [1317, 0]
click at [494, 574] on button "Show more" at bounding box center [488, 584] width 67 height 21
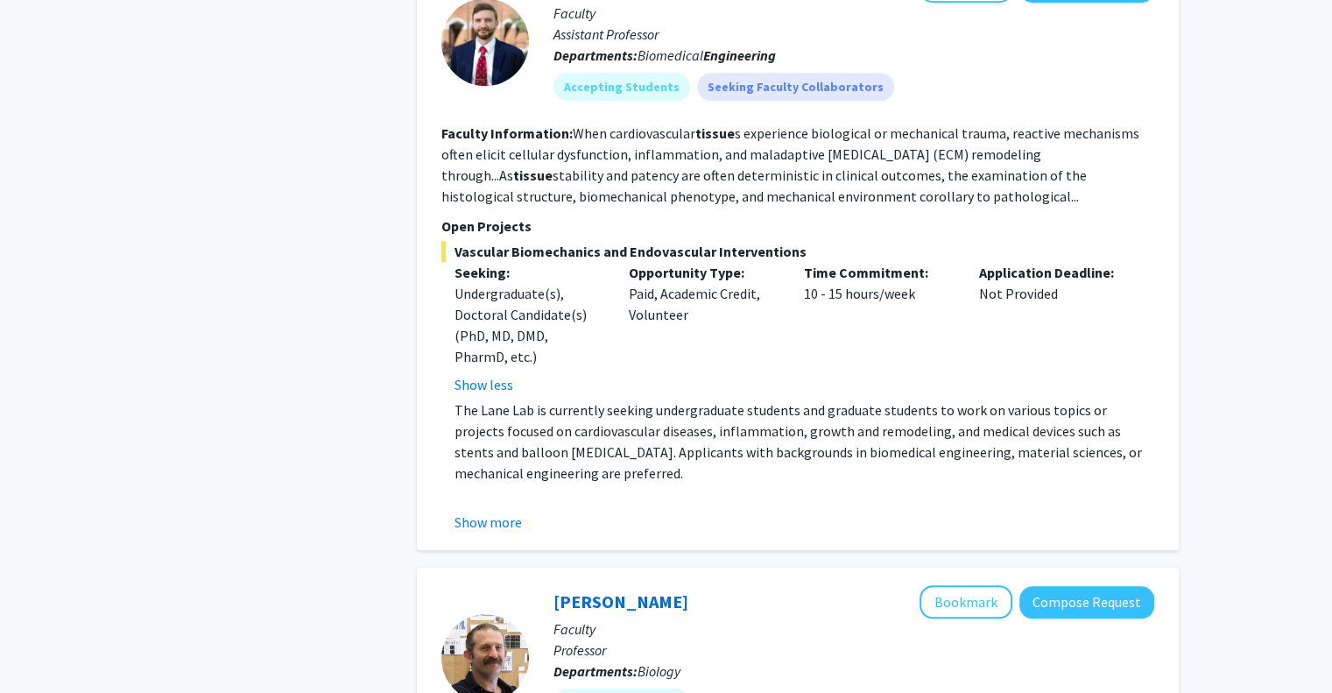
scroll to position [1541, 0]
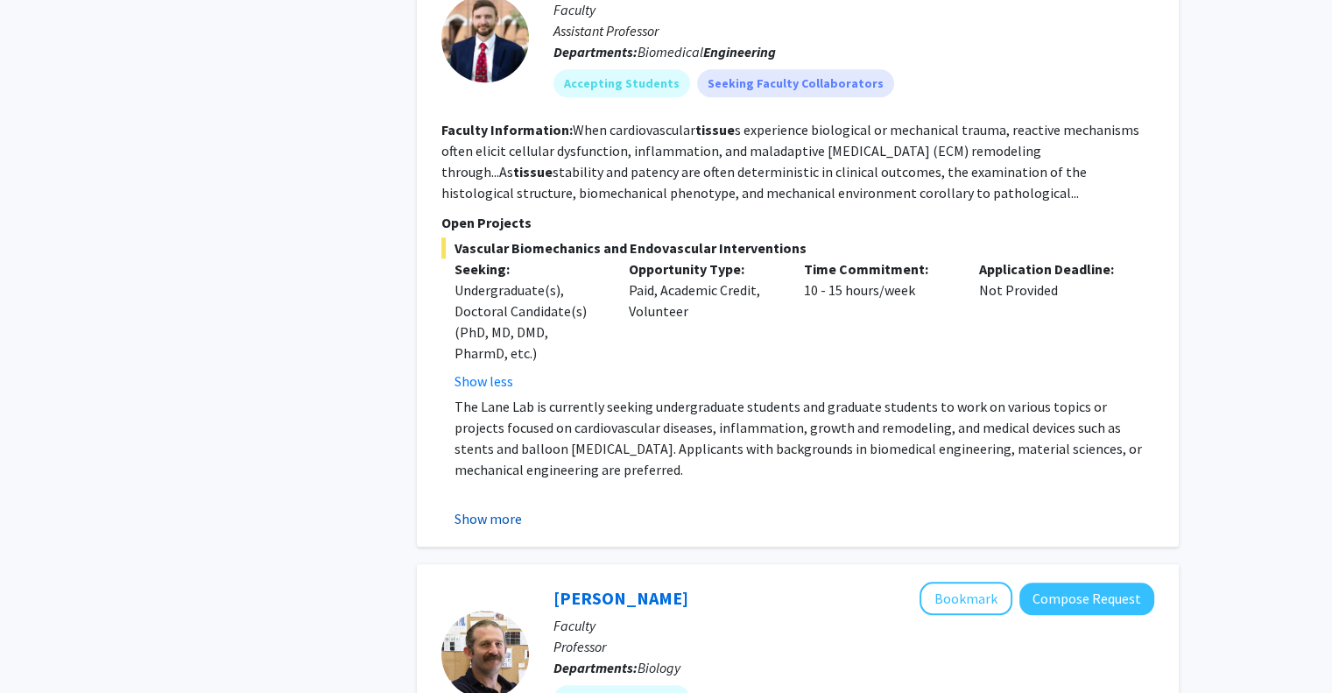
click at [498, 508] on button "Show more" at bounding box center [488, 518] width 67 height 21
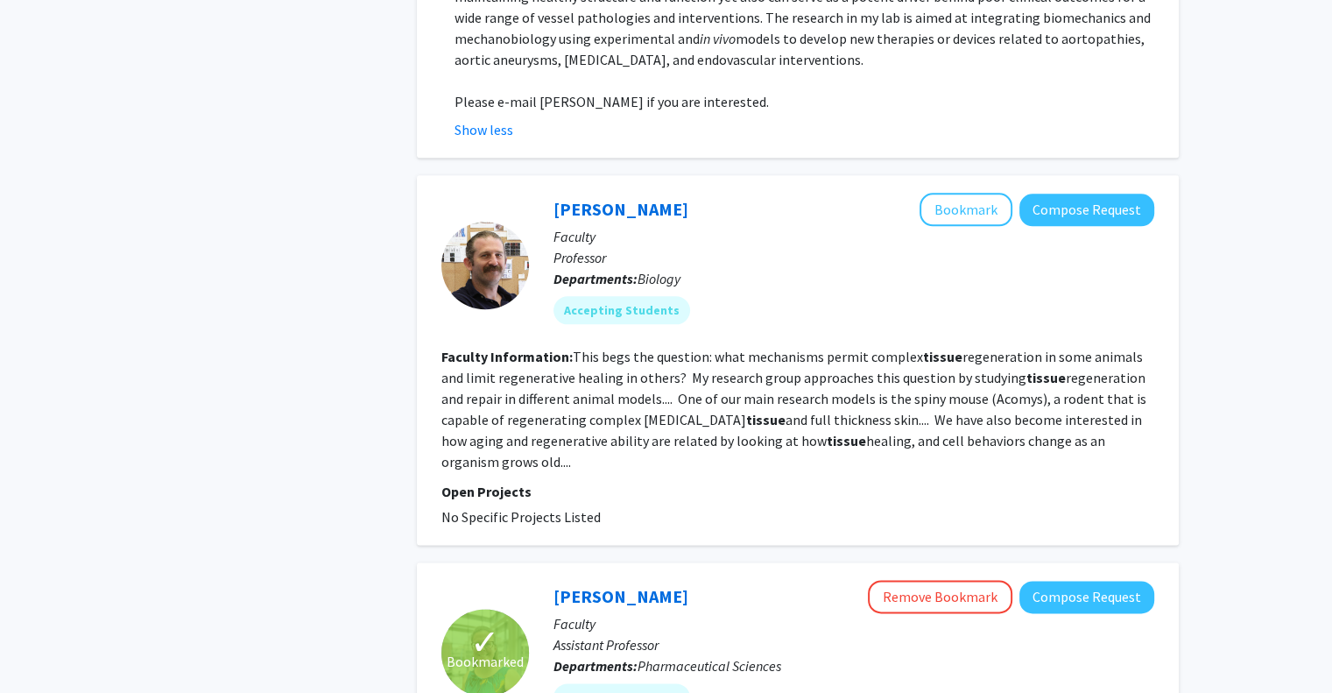
scroll to position [2055, 0]
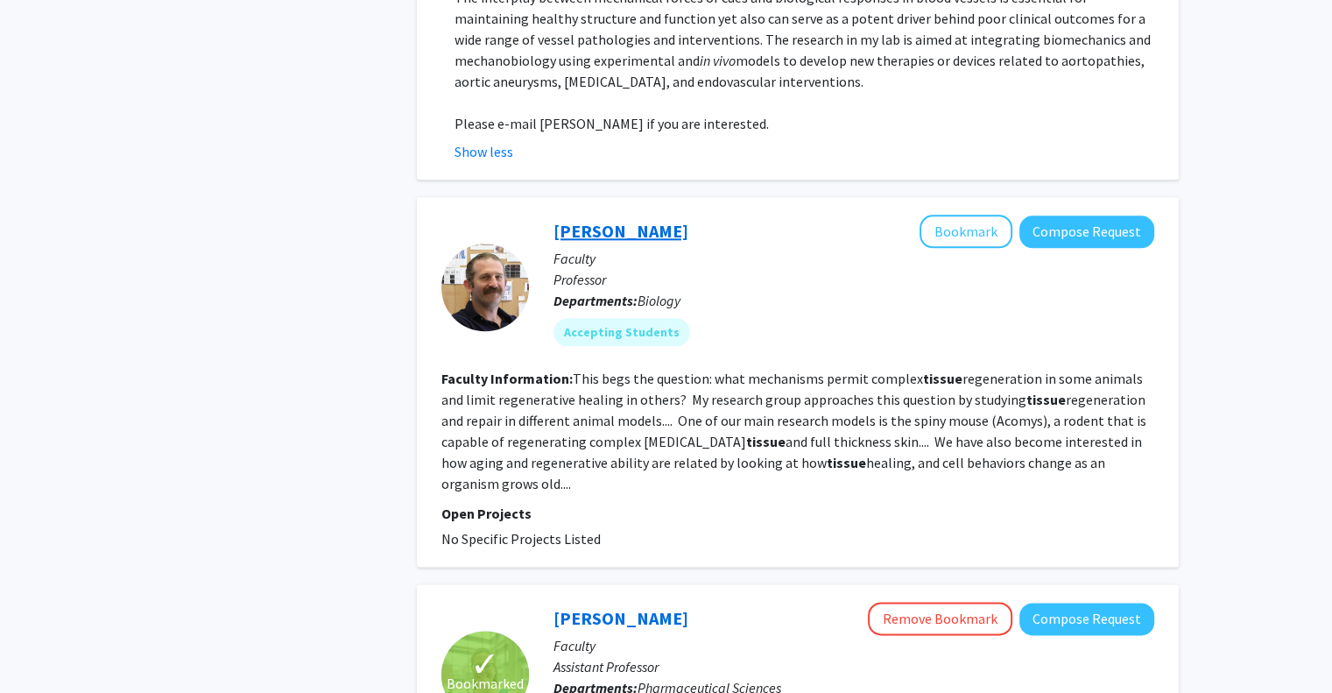
click at [617, 220] on link "[PERSON_NAME]" at bounding box center [621, 231] width 135 height 22
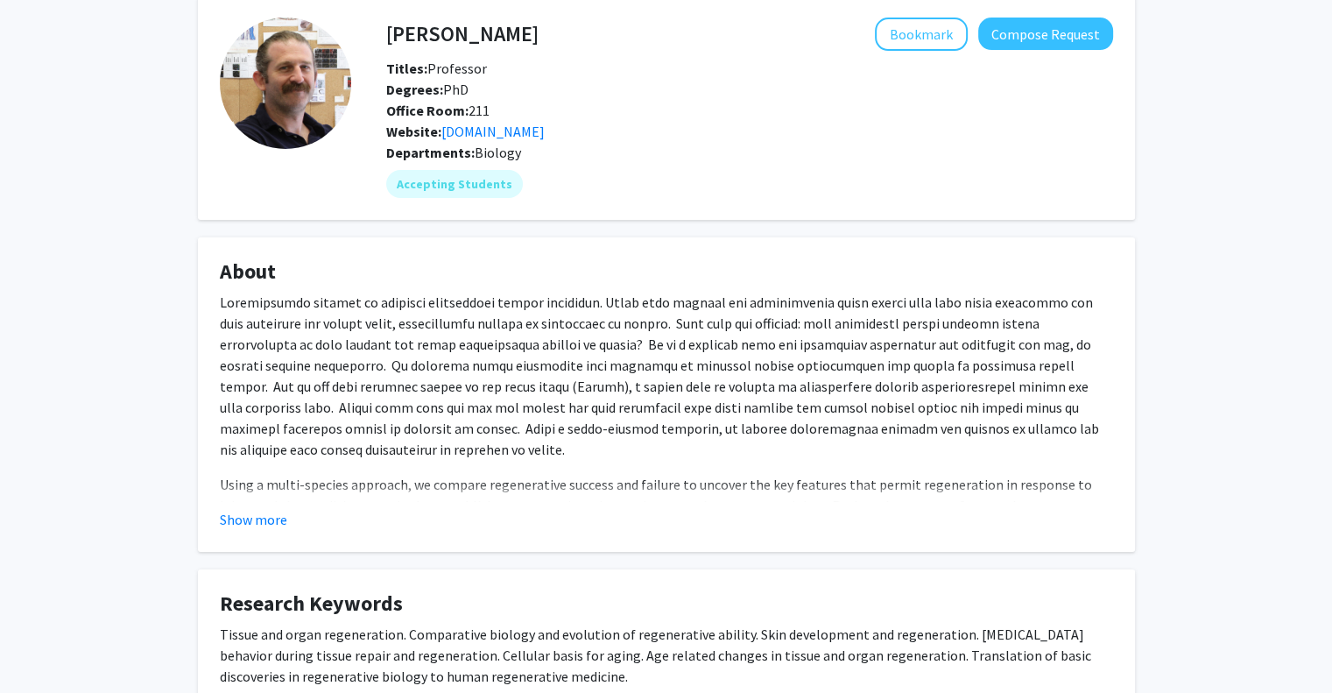
scroll to position [81, 0]
click at [265, 518] on button "Show more" at bounding box center [253, 519] width 67 height 21
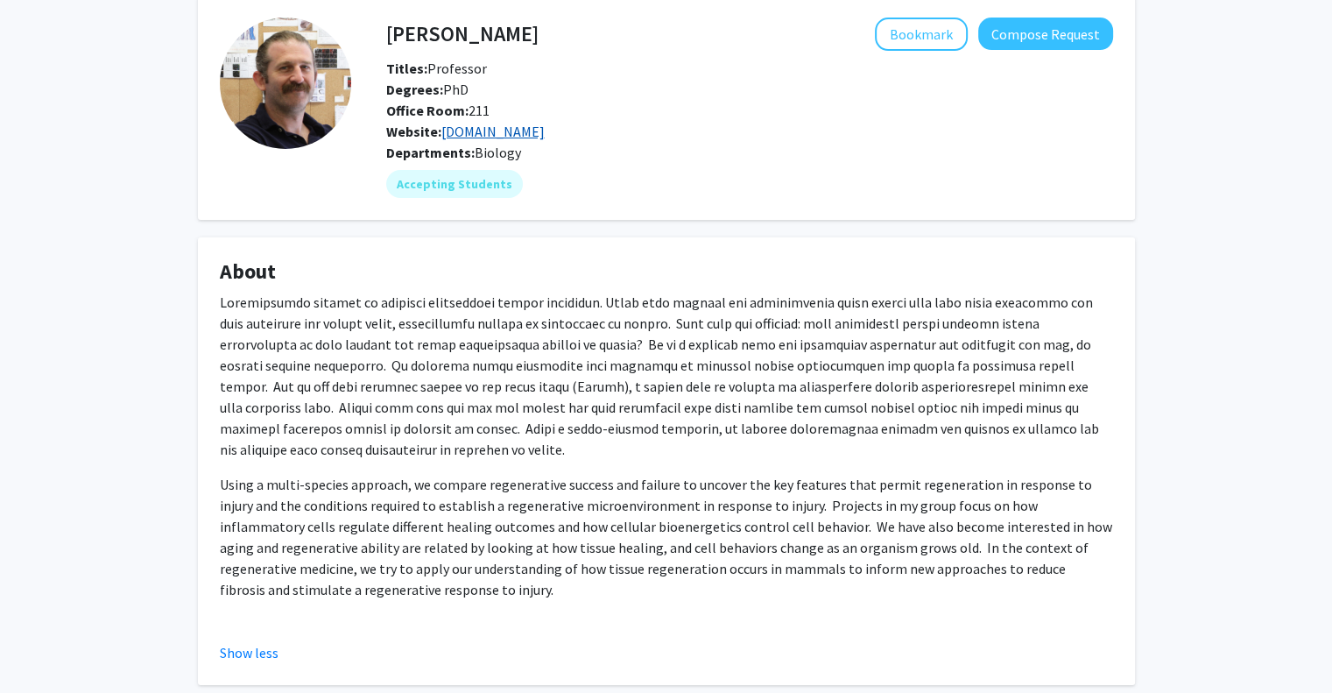
click at [539, 125] on link "[DOMAIN_NAME]" at bounding box center [492, 132] width 103 height 18
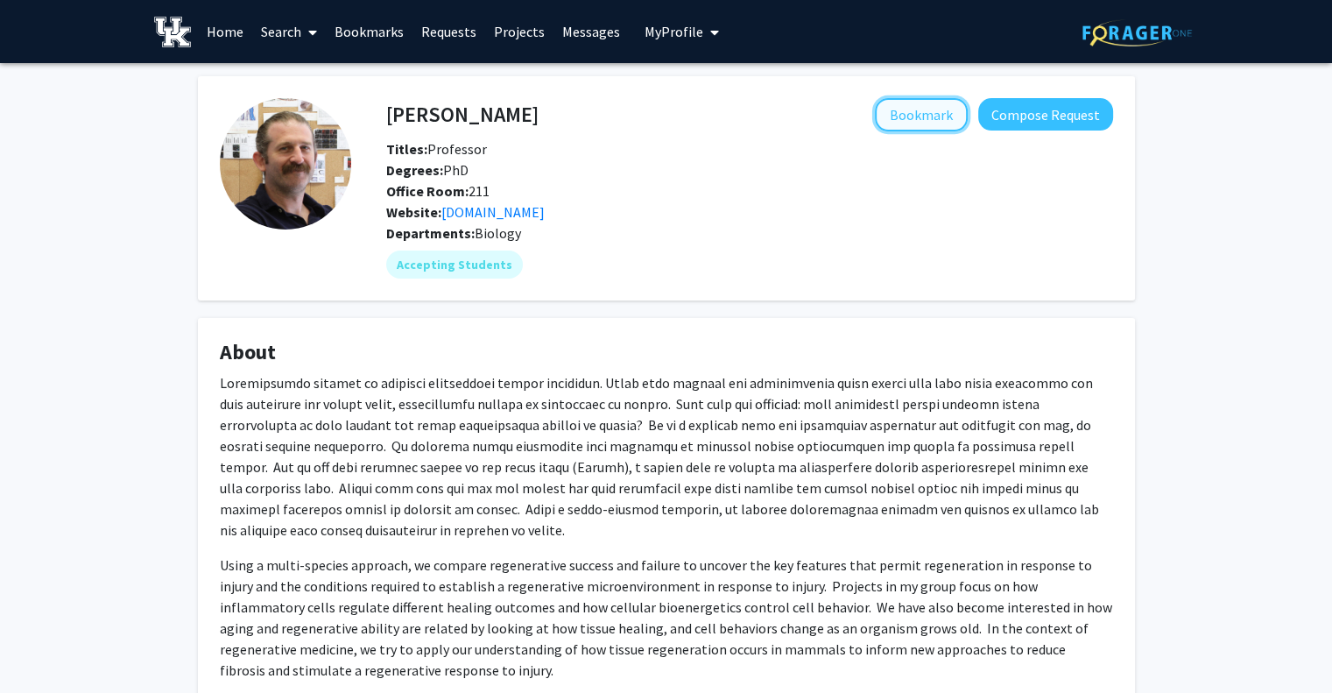
click at [920, 115] on button "Bookmark" at bounding box center [921, 114] width 93 height 33
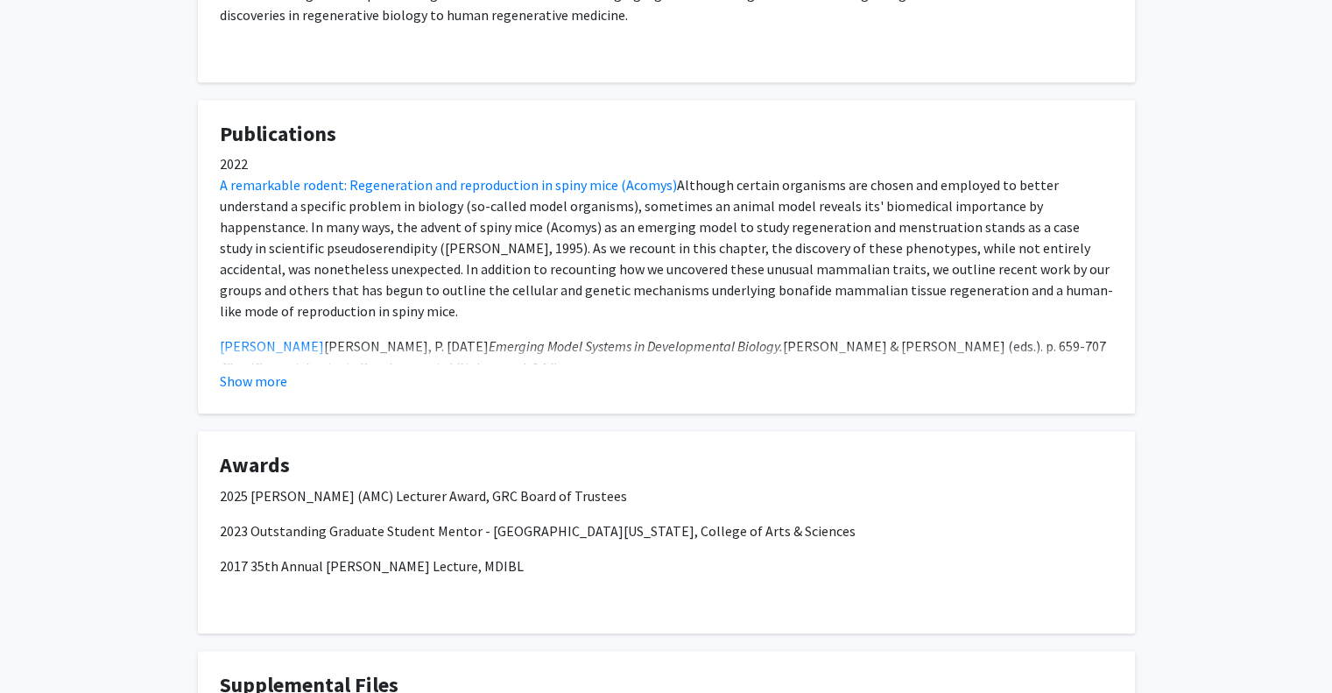
scroll to position [876, 0]
click at [298, 175] on link "A remarkable rodent: Regeneration and reproduction in spiny mice (Acomys)" at bounding box center [448, 184] width 457 height 18
